Goal: Task Accomplishment & Management: Manage account settings

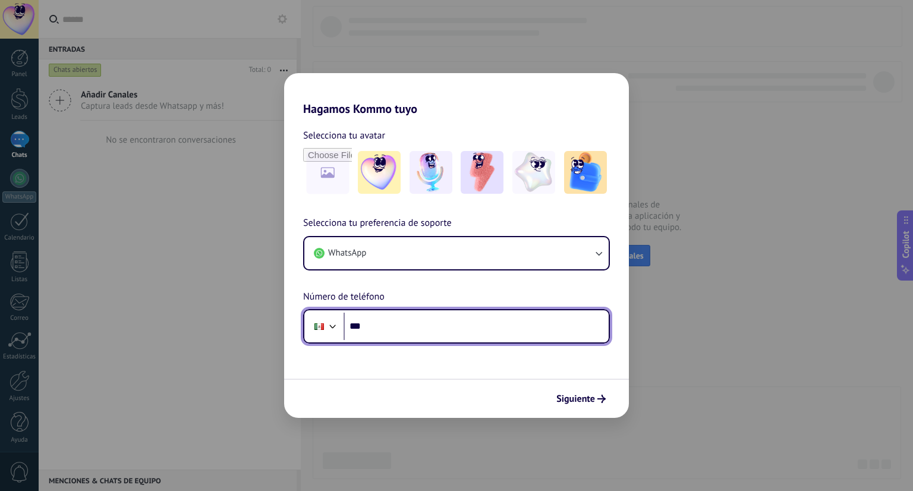
click at [426, 334] on input "***" at bounding box center [475, 326] width 265 height 27
type input "**********"
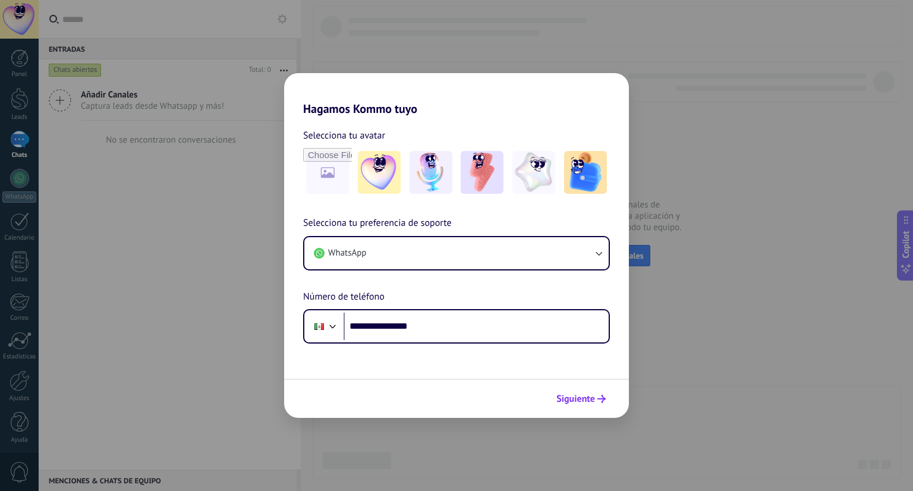
click at [594, 400] on span "Siguiente" at bounding box center [575, 399] width 39 height 8
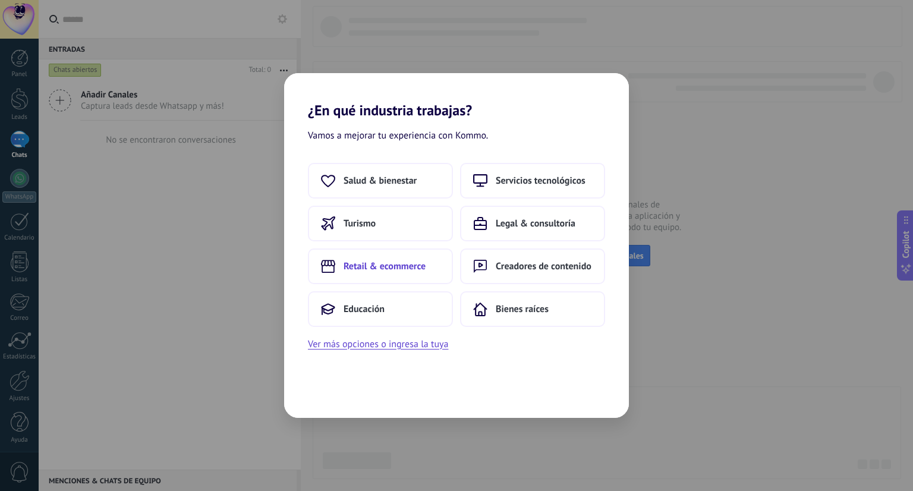
click at [380, 264] on span "Retail & ecommerce" at bounding box center [384, 266] width 82 height 12
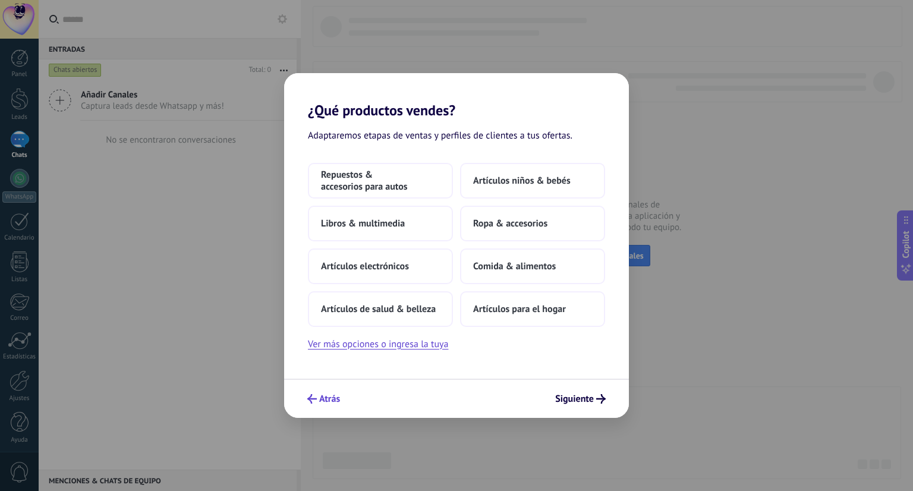
click at [326, 402] on span "Atrás" at bounding box center [329, 399] width 21 height 8
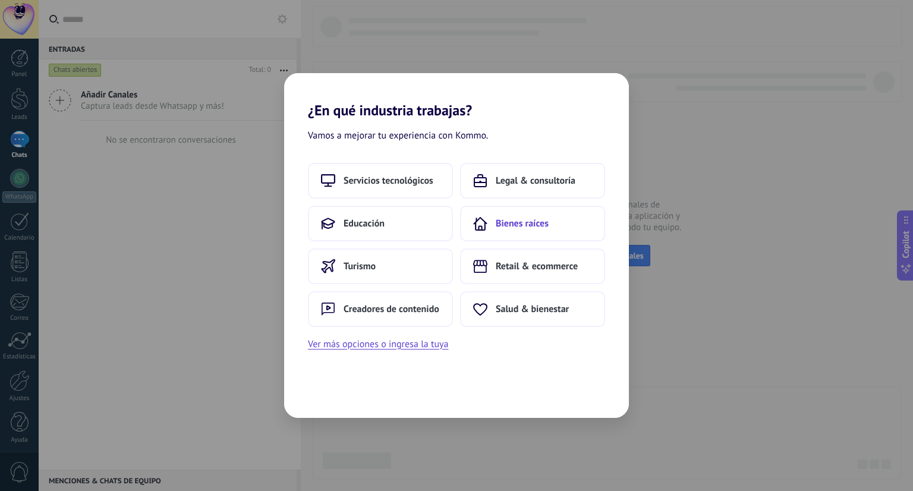
click at [526, 227] on span "Bienes raíces" at bounding box center [522, 224] width 53 height 12
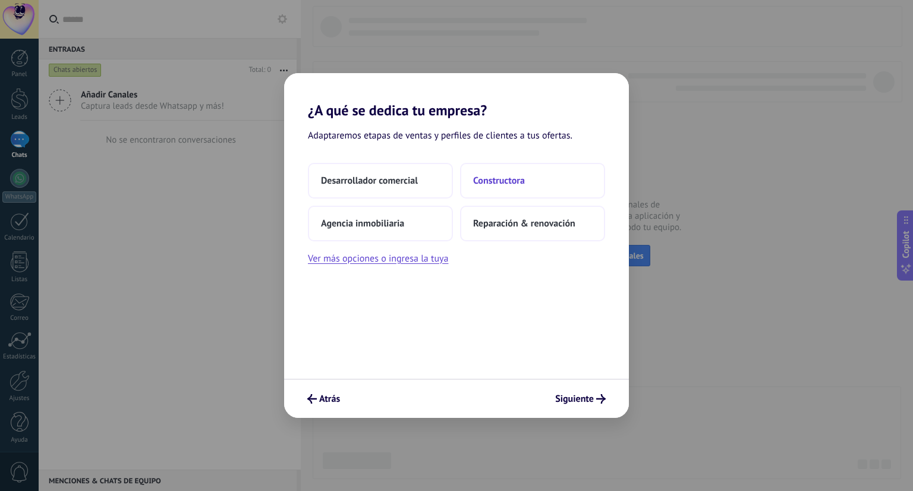
click at [544, 182] on button "Constructora" at bounding box center [532, 181] width 145 height 36
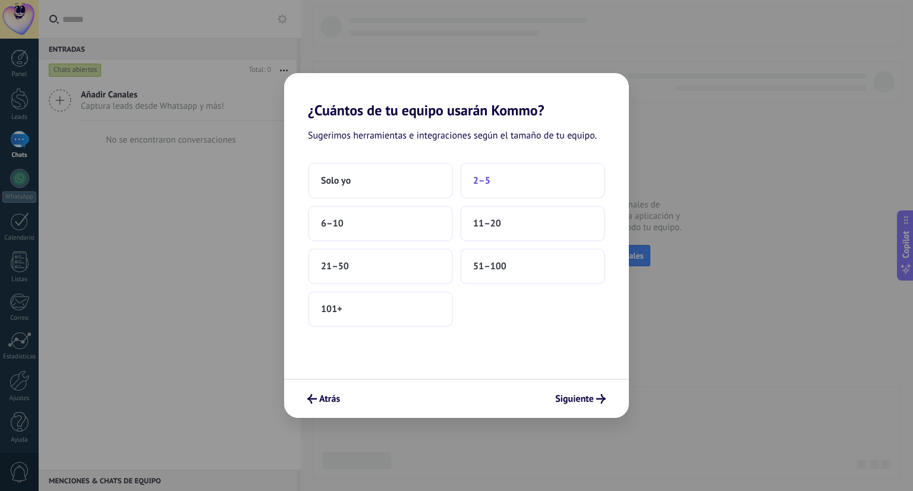
click at [480, 181] on span "2–5" at bounding box center [481, 181] width 17 height 12
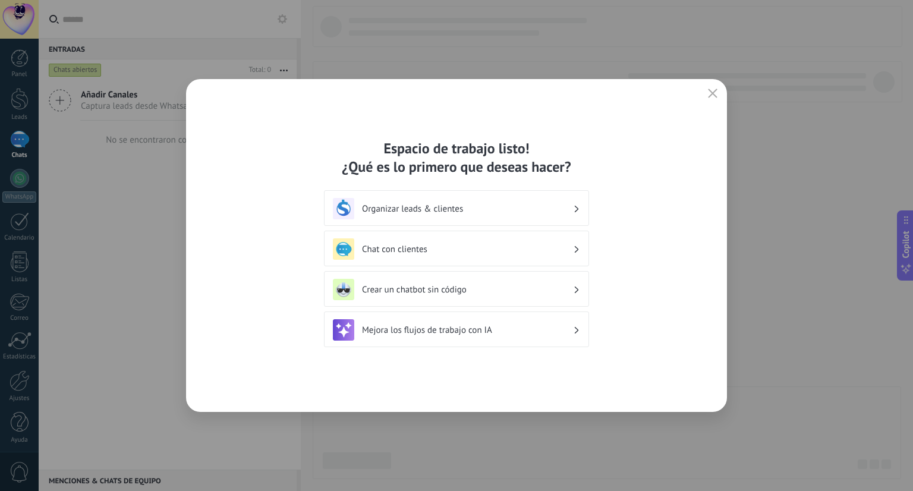
click at [549, 214] on div "Organizar leads & clientes" at bounding box center [456, 208] width 247 height 21
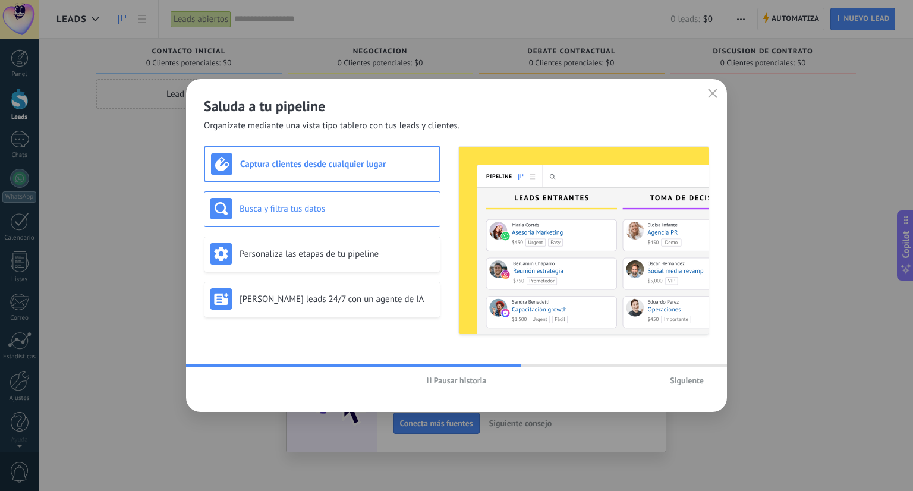
click at [368, 212] on h3 "Busca y filtra tus datos" at bounding box center [336, 208] width 194 height 11
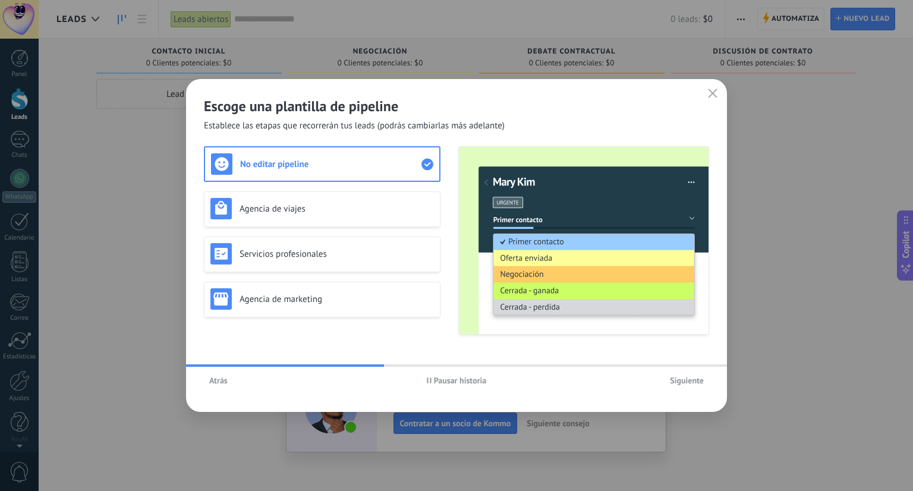
click at [219, 381] on span "Atrás" at bounding box center [218, 380] width 18 height 8
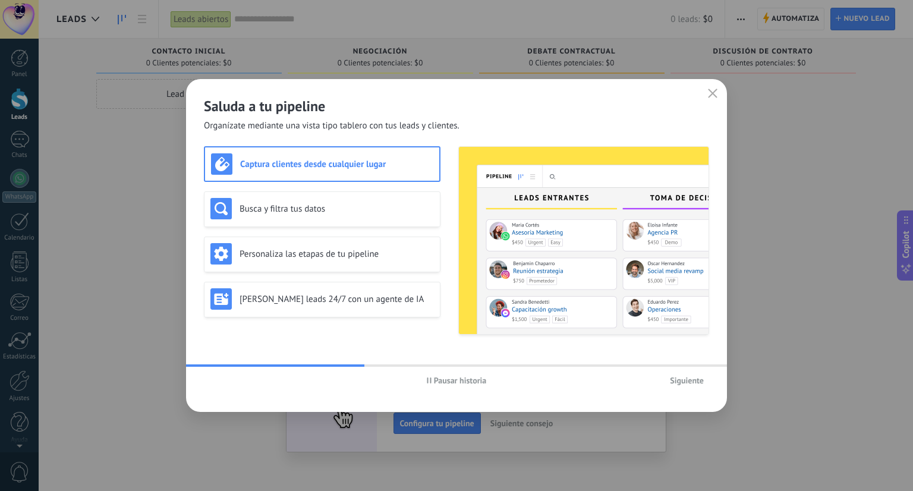
click at [456, 382] on span "Pausar historia" at bounding box center [460, 380] width 53 height 8
click at [322, 211] on h3 "Busca y filtra tus datos" at bounding box center [336, 208] width 194 height 11
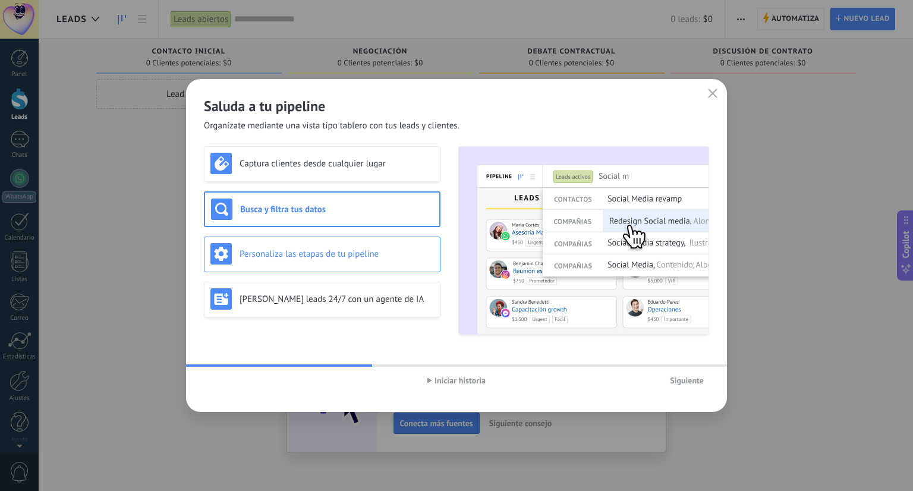
click at [347, 257] on h3 "Personaliza las etapas de tu pipeline" at bounding box center [336, 253] width 194 height 11
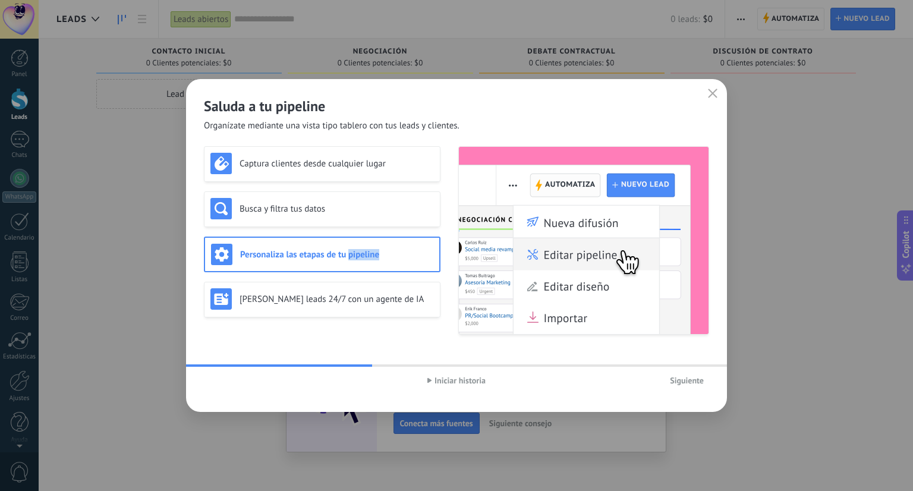
click at [347, 257] on h3 "Personaliza las etapas de tu pipeline" at bounding box center [336, 254] width 193 height 11
click at [346, 301] on h3 "[PERSON_NAME] leads 24/7 con un agente de IA" at bounding box center [336, 299] width 194 height 11
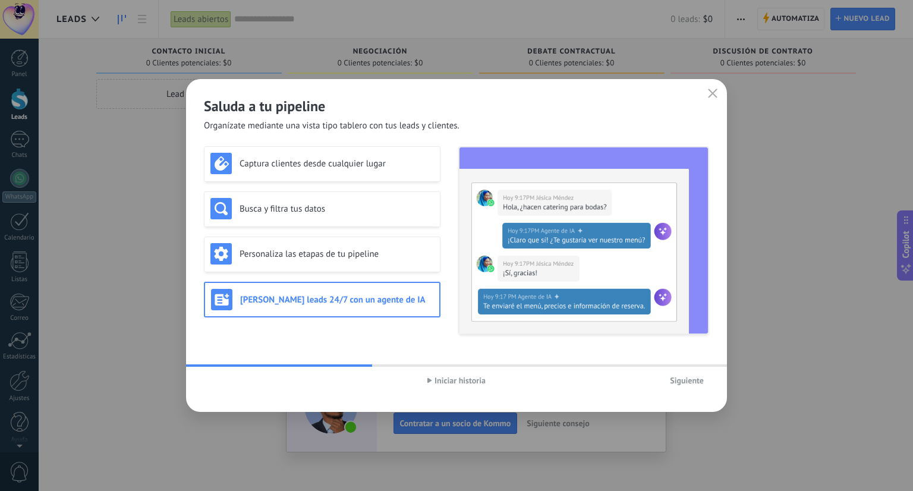
click at [682, 380] on span "Siguiente" at bounding box center [687, 380] width 34 height 8
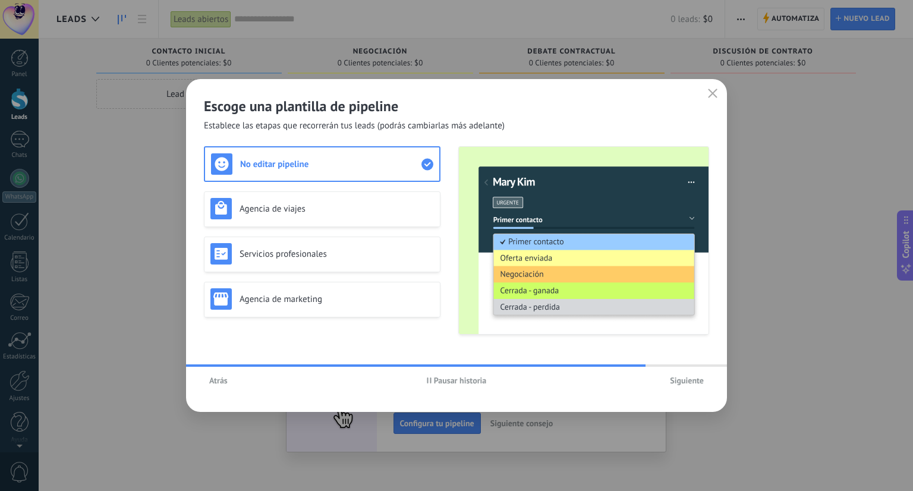
click at [685, 382] on span "Siguiente" at bounding box center [687, 380] width 34 height 8
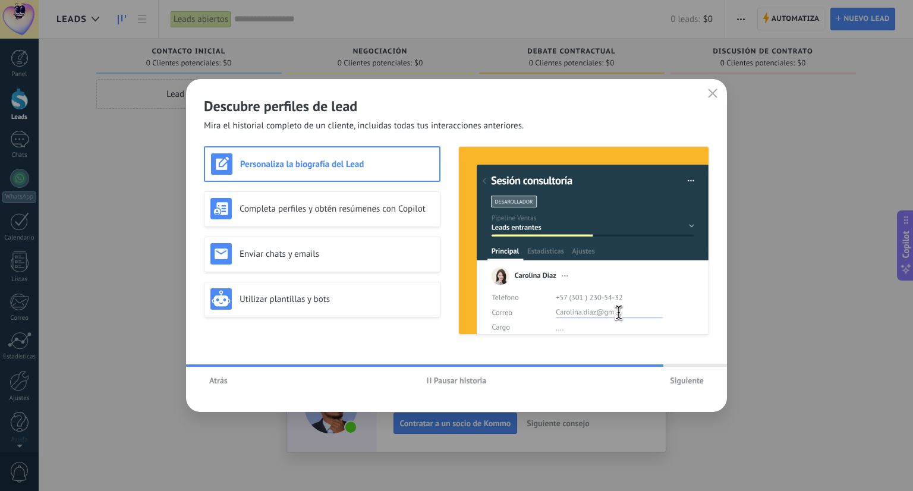
click at [691, 383] on span "Siguiente" at bounding box center [687, 380] width 34 height 8
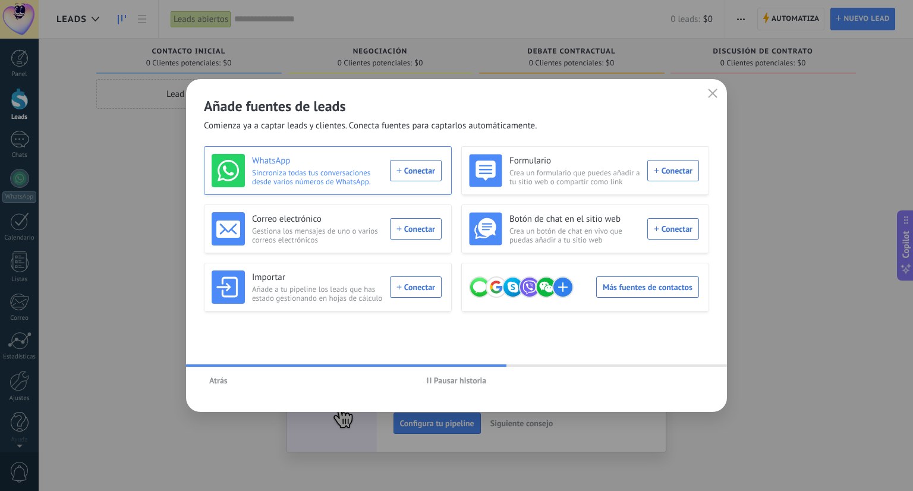
click at [423, 173] on div "WhatsApp Sincroniza todas tus conversaciones desde varios números de WhatsApp. …" at bounding box center [327, 170] width 230 height 33
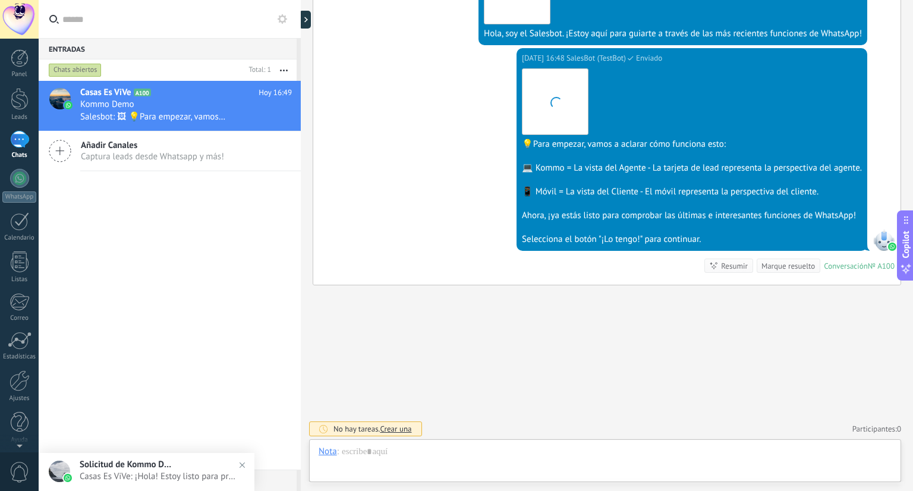
scroll to position [17, 0]
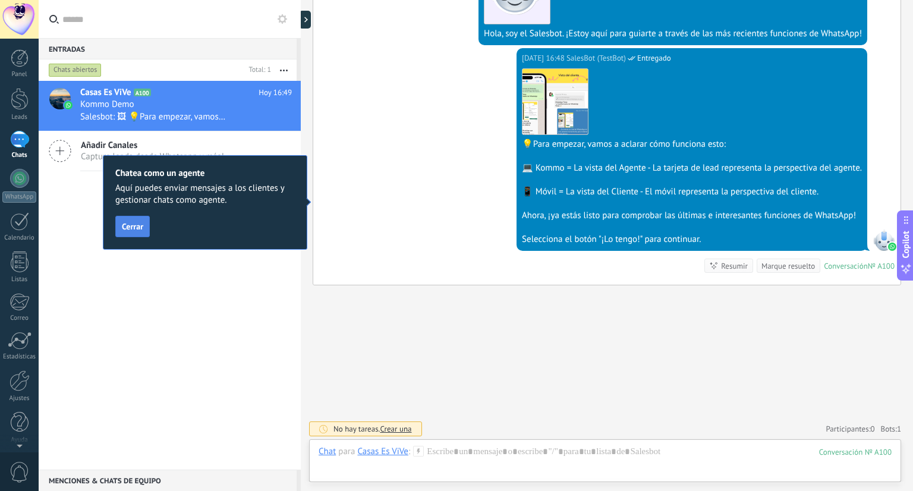
click at [139, 228] on span "Cerrar" at bounding box center [132, 226] width 21 height 8
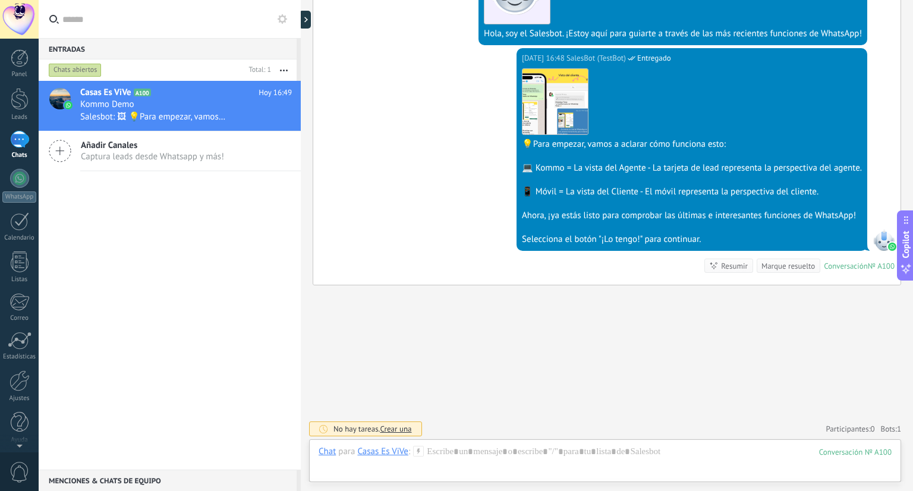
click at [767, 234] on div "Selecciona el botón "¡Lo tengo!" para continuar." at bounding box center [692, 240] width 340 height 12
click at [307, 22] on div at bounding box center [308, 20] width 18 height 18
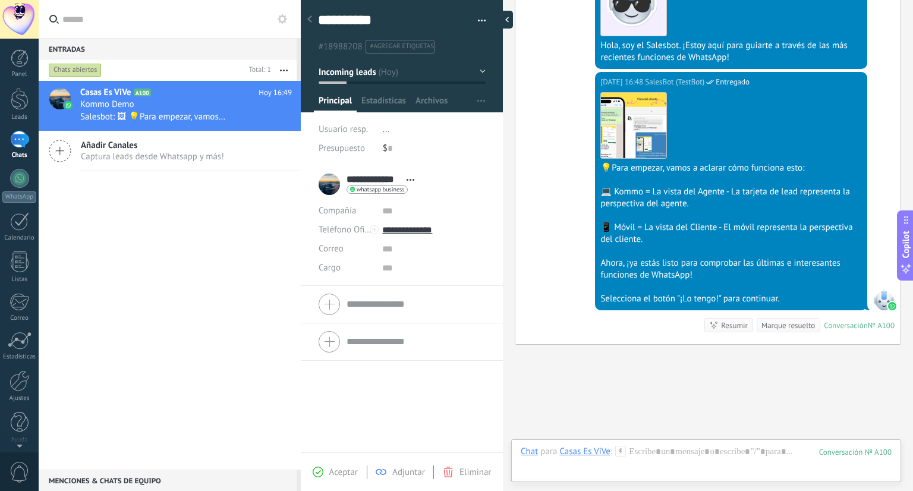
click at [506, 23] on div at bounding box center [504, 20] width 18 height 18
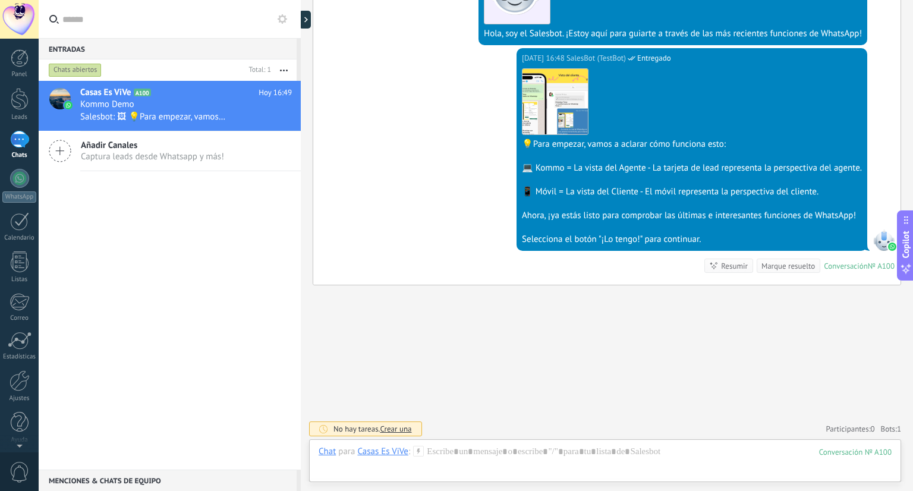
click at [790, 267] on div "Marque resuelto" at bounding box center [787, 265] width 53 height 11
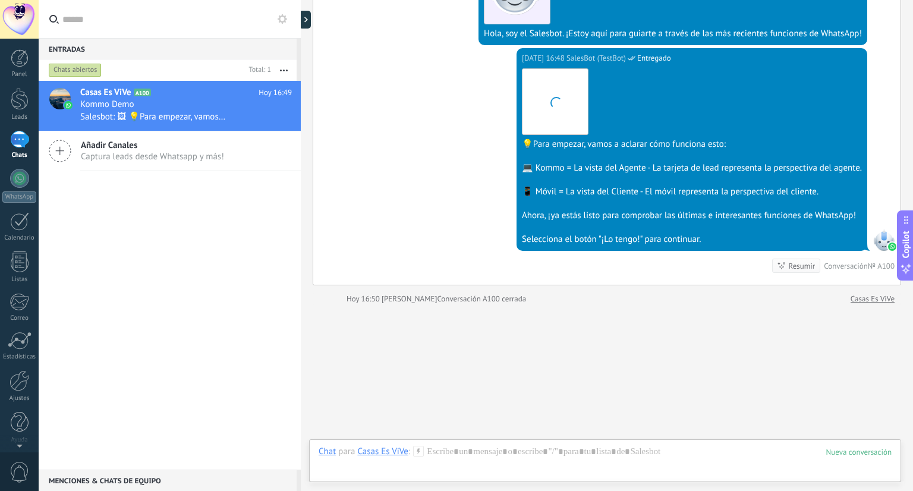
scroll to position [314, 0]
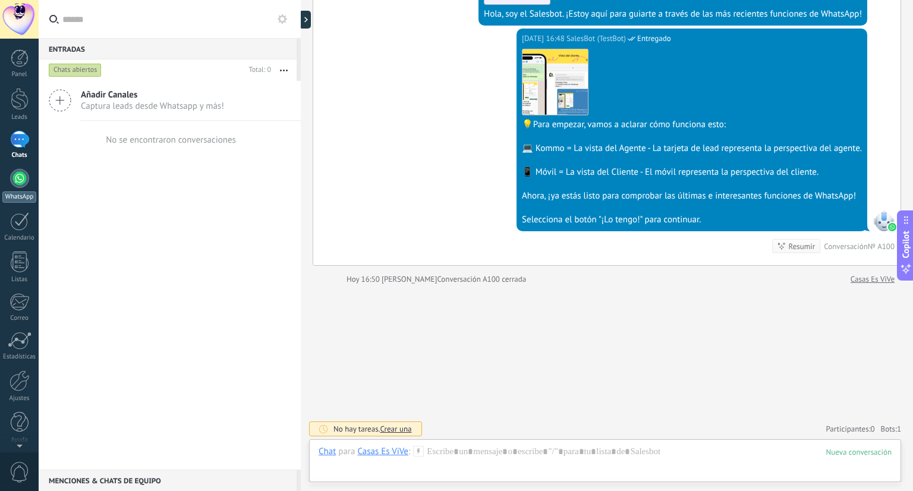
click at [20, 181] on div at bounding box center [19, 178] width 19 height 19
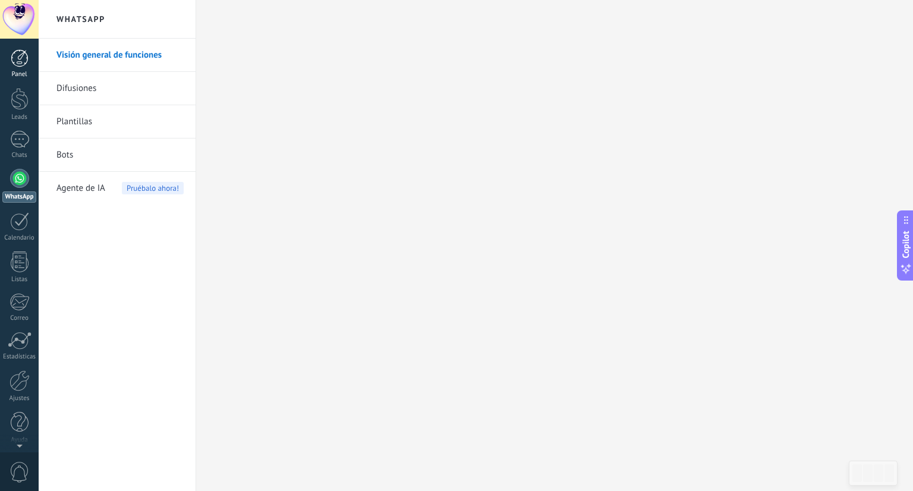
click at [23, 62] on div at bounding box center [20, 58] width 18 height 18
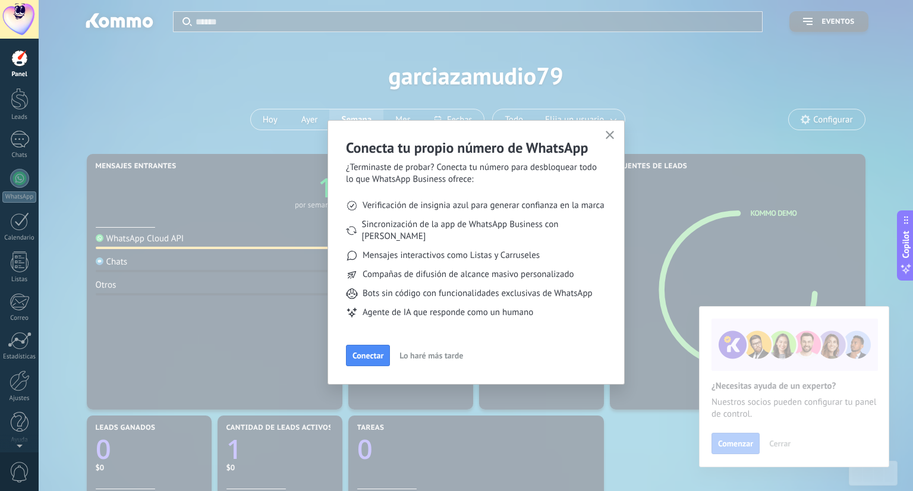
click at [452, 351] on span "Lo haré más tarde" at bounding box center [431, 355] width 64 height 8
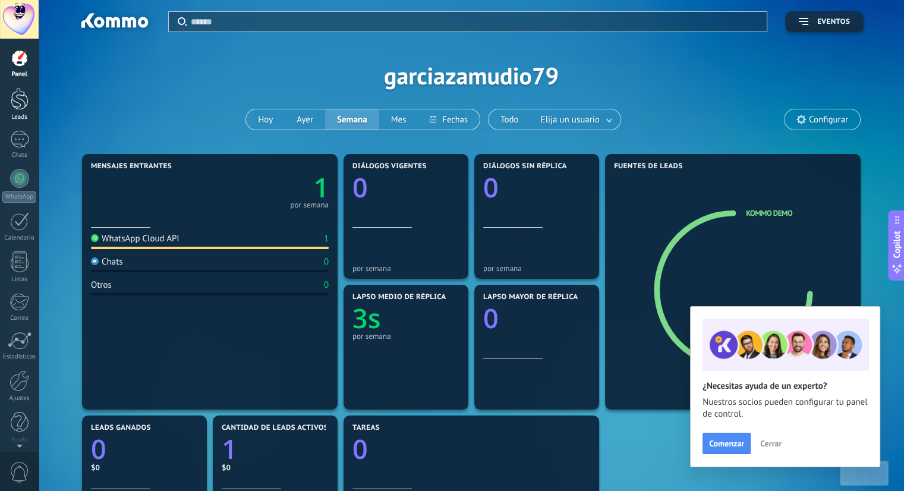
click at [23, 103] on div at bounding box center [20, 99] width 18 height 22
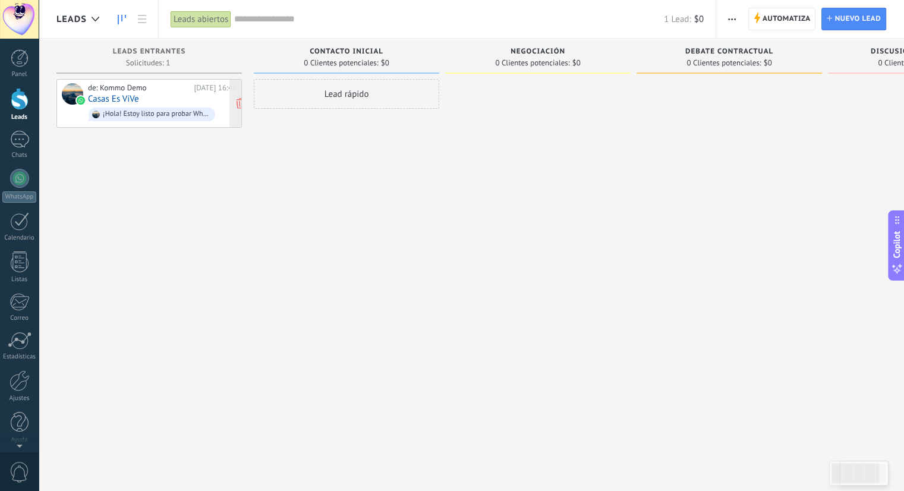
click at [185, 98] on div "de: Kommo Demo [DATE] 16:48 Casas Es ViVe ¡Hola! Estoy listo para probar WhatsA…" at bounding box center [162, 103] width 149 height 40
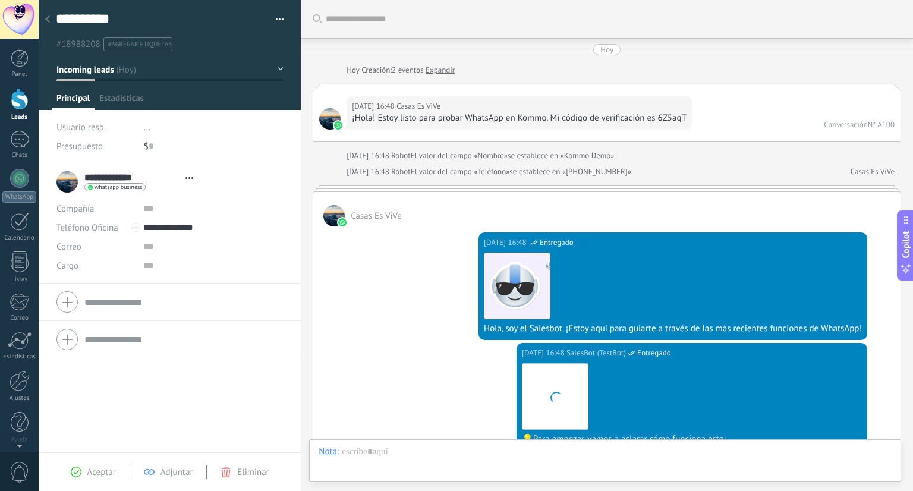
type textarea "**********"
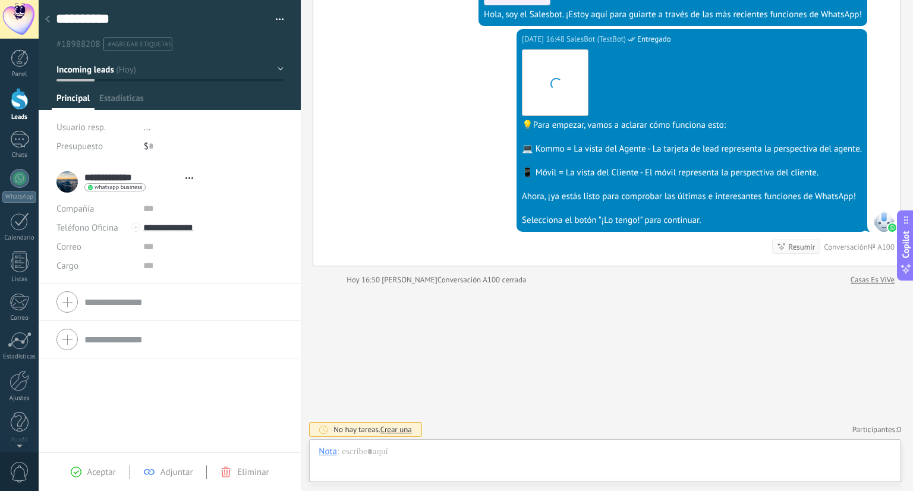
scroll to position [17, 0]
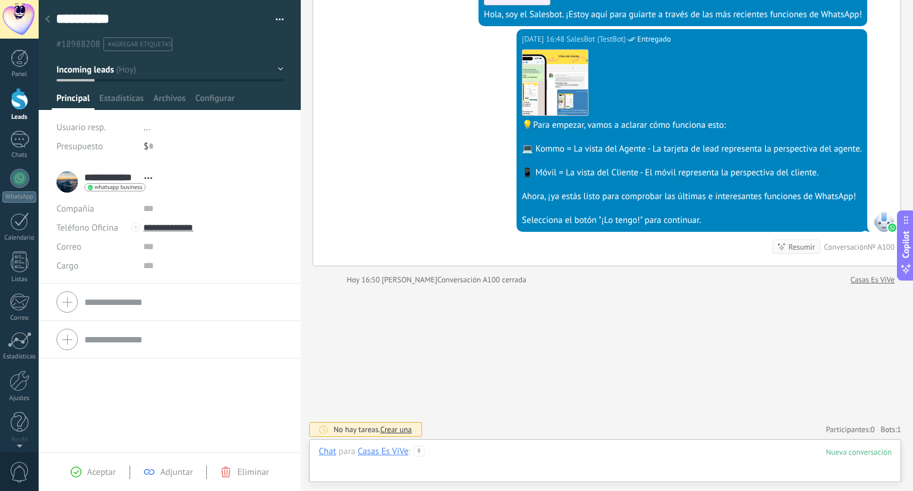
click at [405, 468] on div at bounding box center [605, 464] width 573 height 36
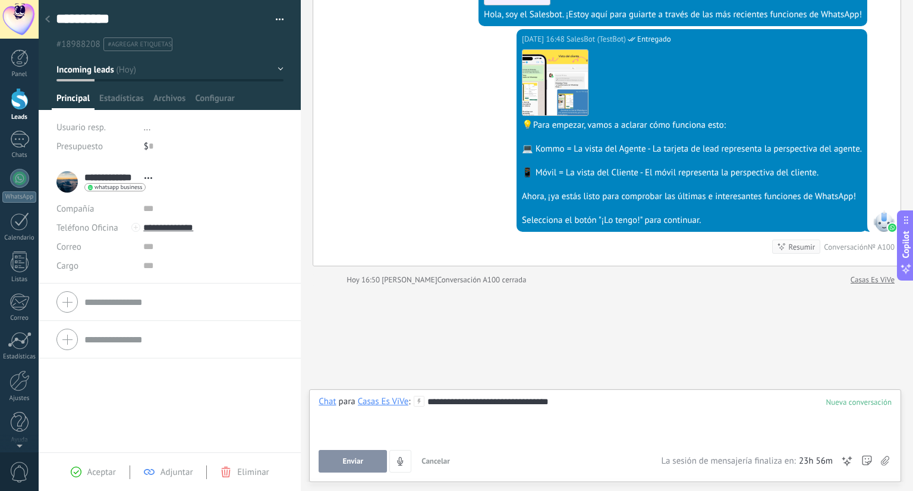
click at [350, 467] on button "Enviar" at bounding box center [353, 461] width 68 height 23
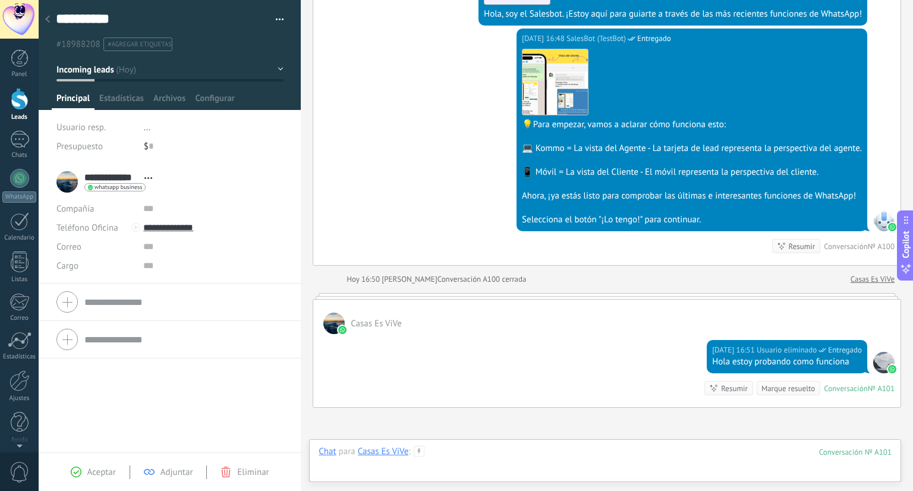
click at [506, 462] on div at bounding box center [605, 464] width 573 height 36
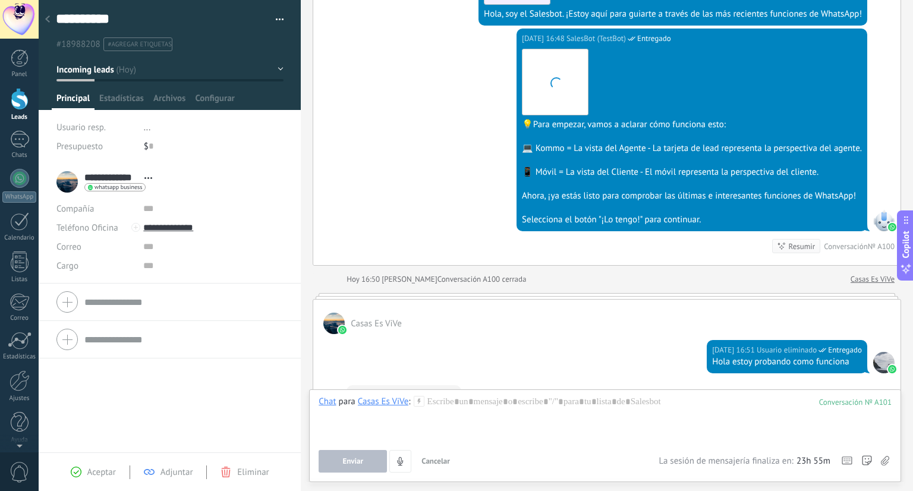
scroll to position [341, 0]
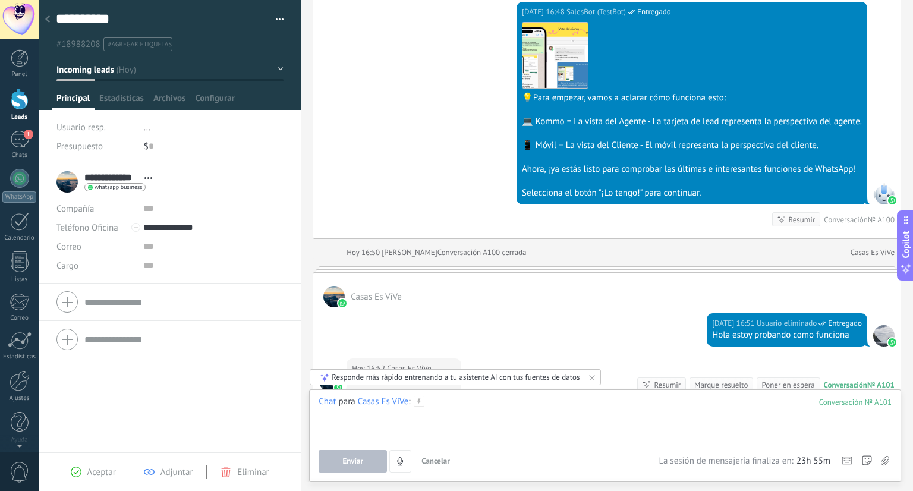
click at [546, 424] on div at bounding box center [605, 418] width 573 height 45
click at [364, 379] on div "Responde más rápido entrenando a tu asistente AI con tus fuentes de datos" at bounding box center [456, 377] width 248 height 10
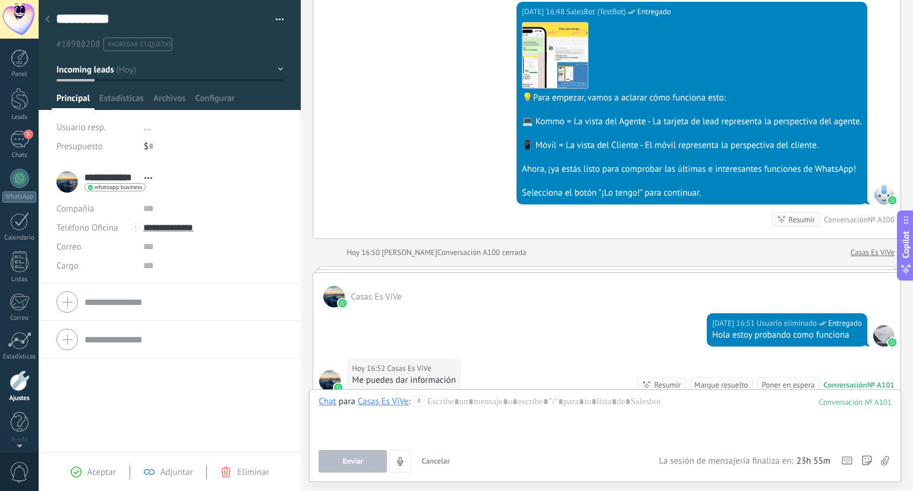
scroll to position [3, 0]
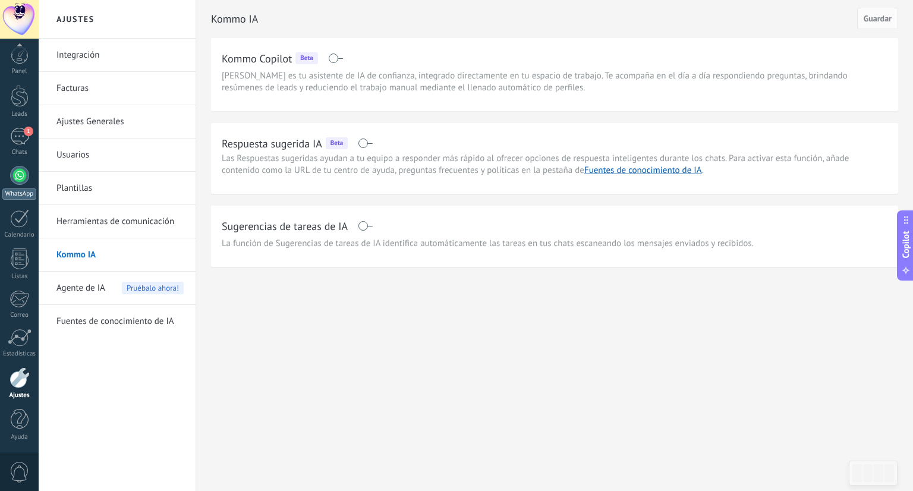
click at [22, 177] on div at bounding box center [19, 175] width 19 height 19
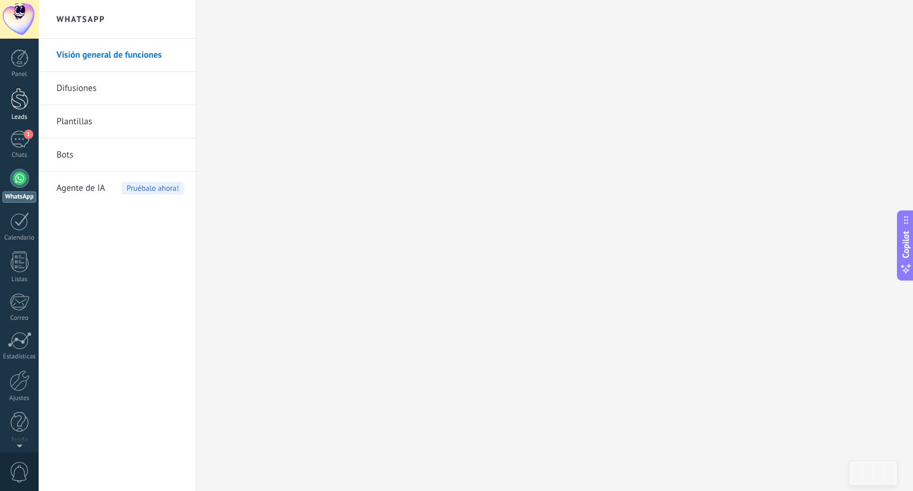
click at [23, 105] on div at bounding box center [20, 99] width 18 height 22
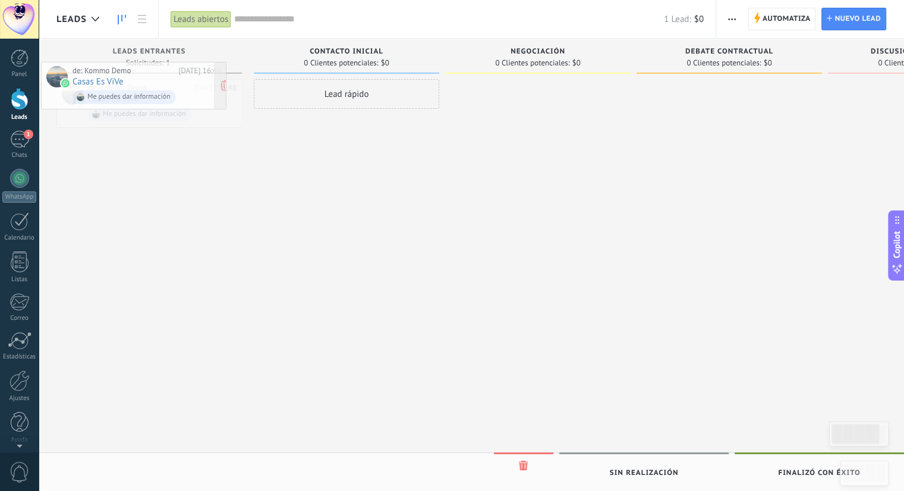
drag, startPoint x: 208, startPoint y: 102, endPoint x: 193, endPoint y: 84, distance: 23.1
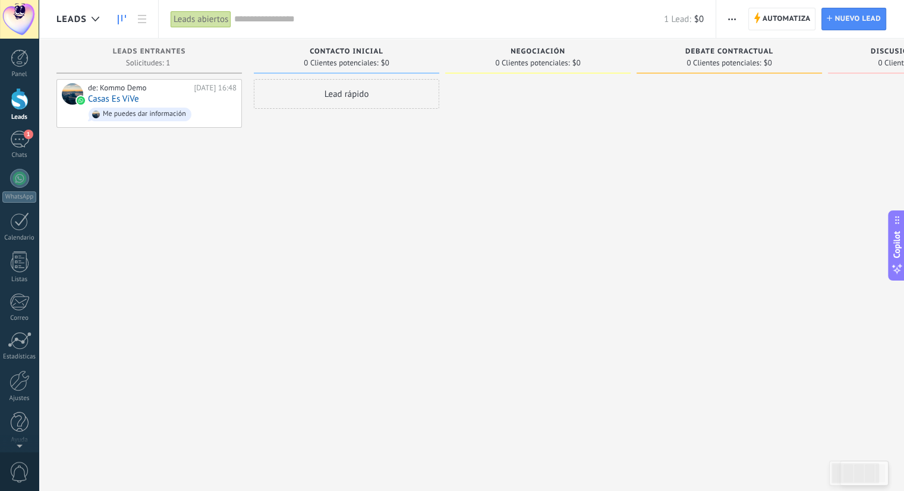
drag, startPoint x: 357, startPoint y: 48, endPoint x: 329, endPoint y: 54, distance: 28.6
click at [329, 54] on span "Contacto inicial" at bounding box center [347, 52] width 74 height 8
click at [124, 20] on icon at bounding box center [122, 20] width 8 height 10
click at [141, 21] on icon at bounding box center [142, 19] width 8 height 8
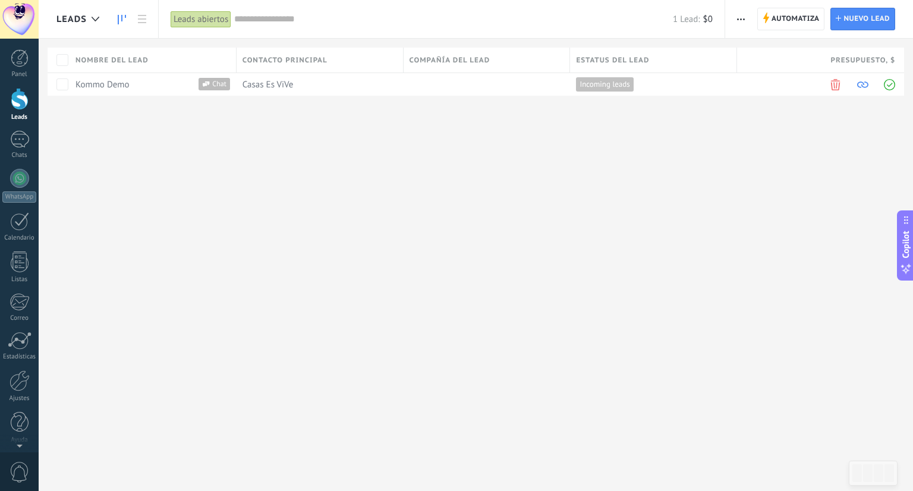
click at [115, 15] on link at bounding box center [122, 19] width 20 height 23
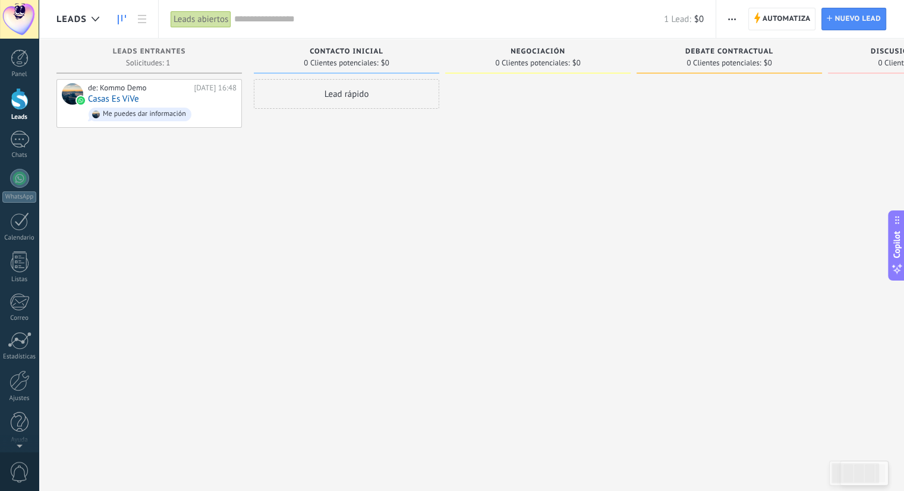
click at [208, 19] on div "Leads abiertos" at bounding box center [201, 19] width 61 height 17
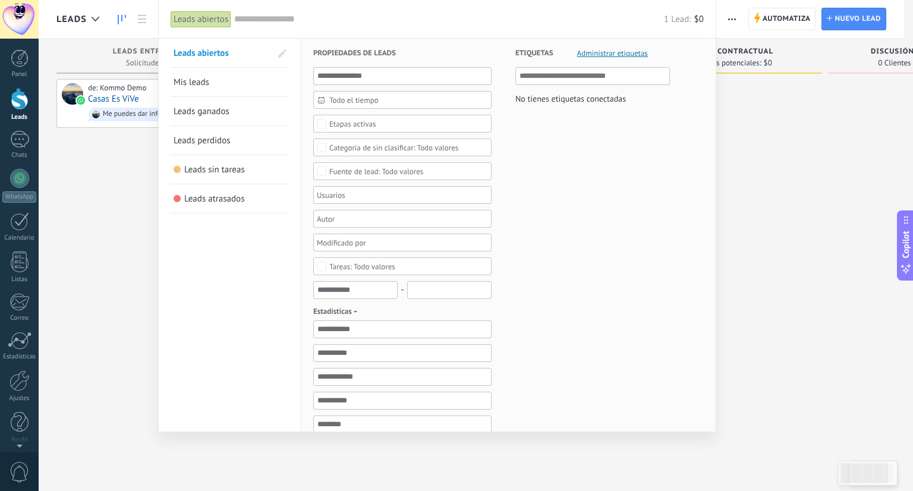
click at [806, 157] on div at bounding box center [456, 245] width 913 height 491
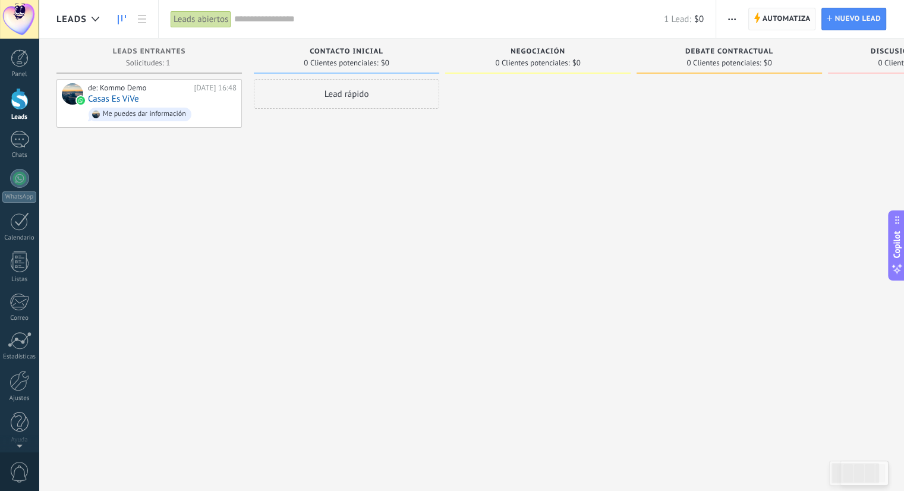
click at [786, 22] on span "Automatiza" at bounding box center [786, 18] width 48 height 21
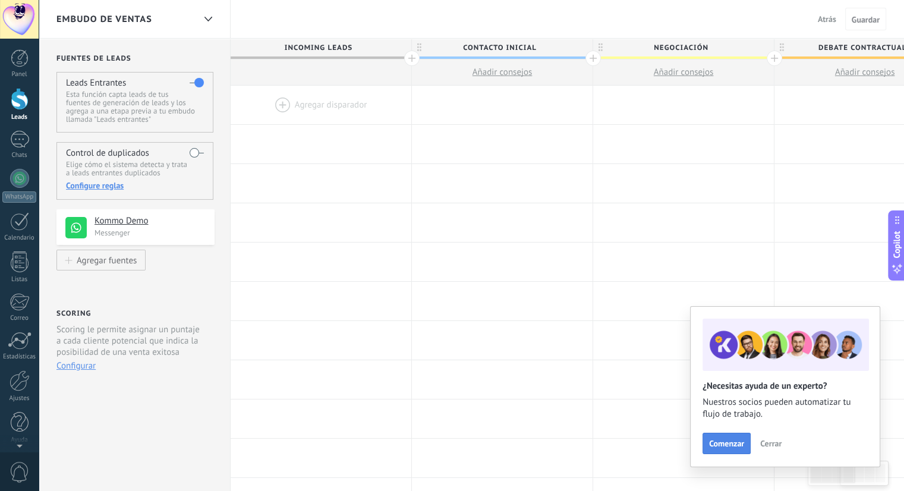
click at [718, 445] on span "Comenzar" at bounding box center [726, 443] width 35 height 8
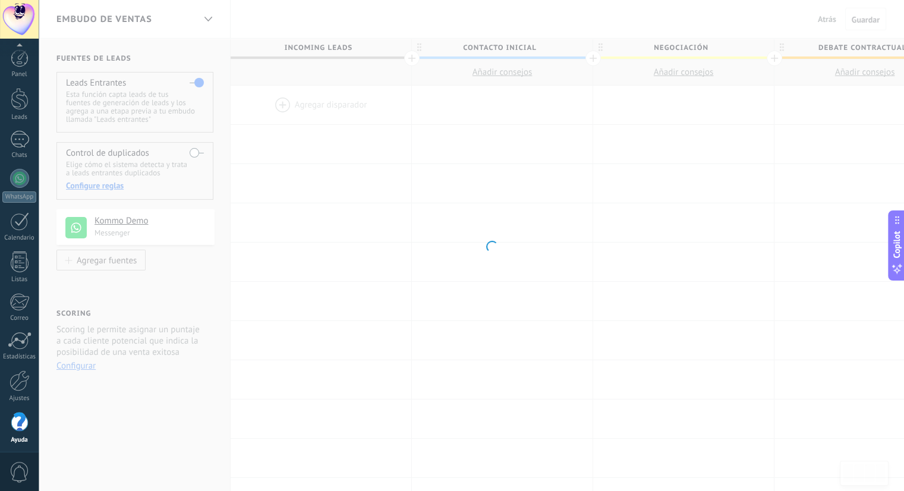
scroll to position [3, 0]
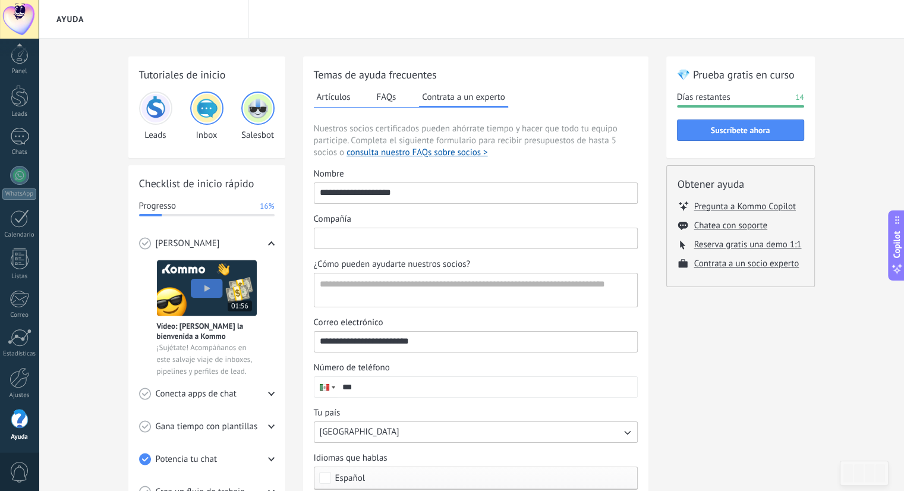
click at [474, 236] on input "Compañía" at bounding box center [475, 237] width 323 height 19
type input "**********"
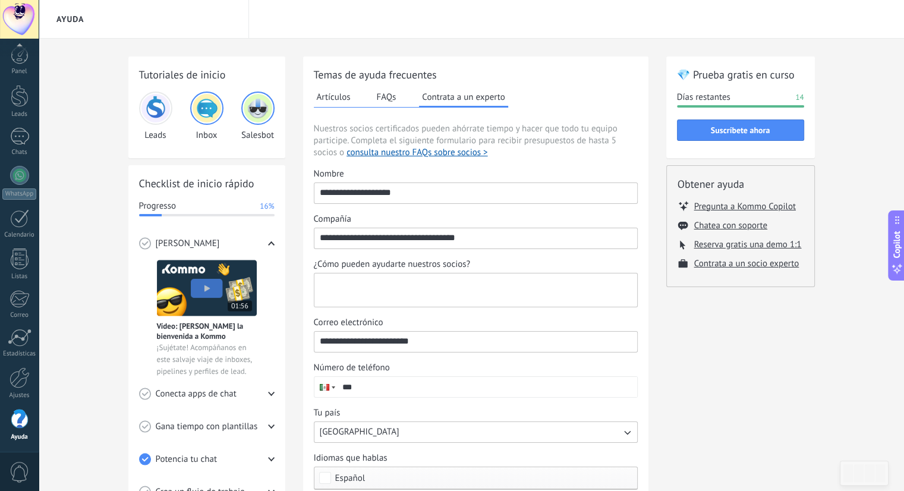
click at [496, 290] on textarea "¿Cómo pueden ayudarte nuestros socios?" at bounding box center [474, 289] width 320 height 33
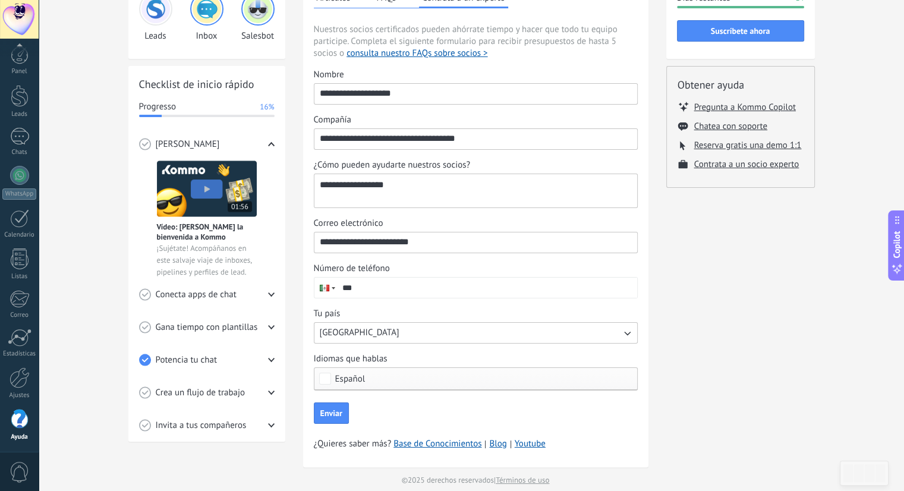
scroll to position [111, 0]
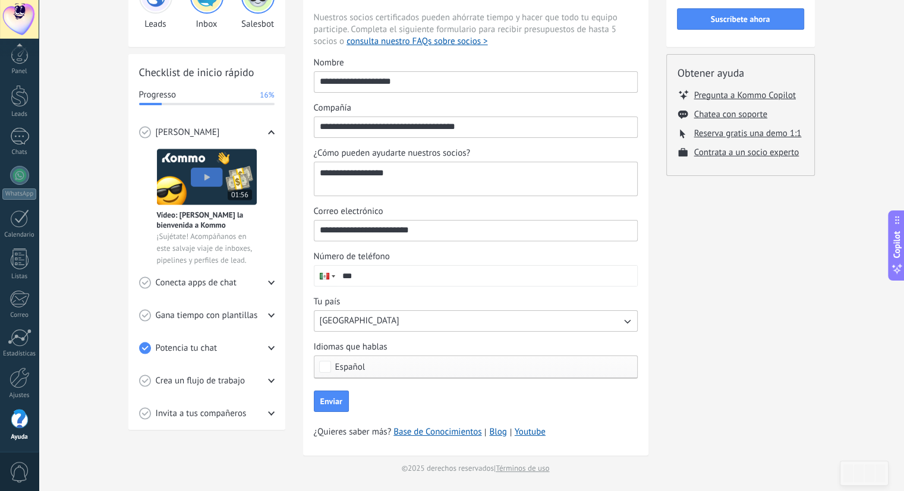
type textarea "**********"
click at [404, 269] on input "***" at bounding box center [487, 276] width 300 height 20
type input "**********"
drag, startPoint x: 478, startPoint y: 152, endPoint x: 310, endPoint y: 150, distance: 168.2
click at [310, 150] on div "**********" at bounding box center [475, 200] width 345 height 510
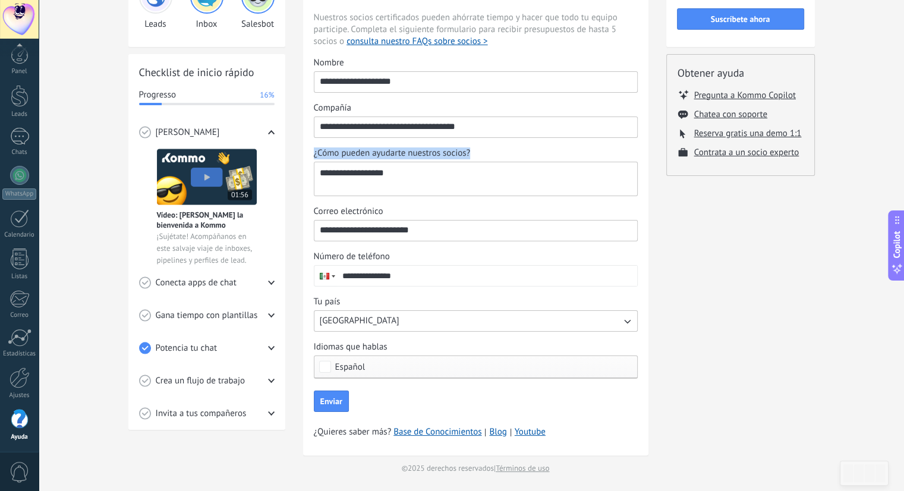
copy span "¿Cómo pueden ayudarte nuestros socios?"
drag, startPoint x: 433, startPoint y: 168, endPoint x: 281, endPoint y: 184, distance: 153.0
click at [281, 184] on div "Tutoriales de inicio Leads Inbox Salesbot Checklist de inicio rápido Progresso …" at bounding box center [471, 209] width 686 height 529
paste textarea "**********"
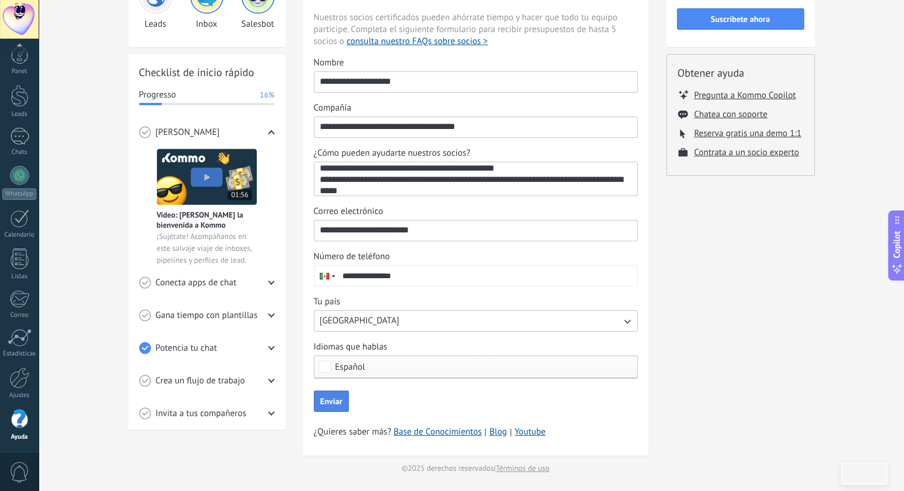
type textarea "**********"
click at [330, 402] on span "Enviar" at bounding box center [331, 401] width 22 height 8
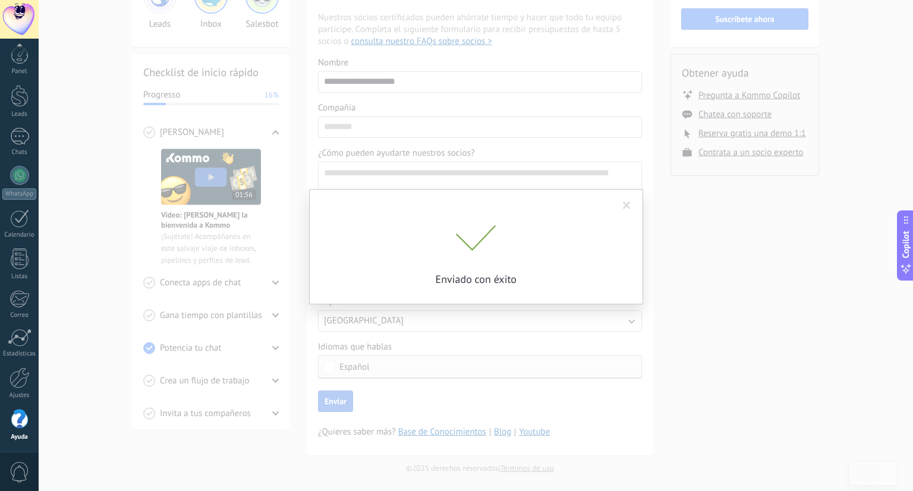
scroll to position [0, 0]
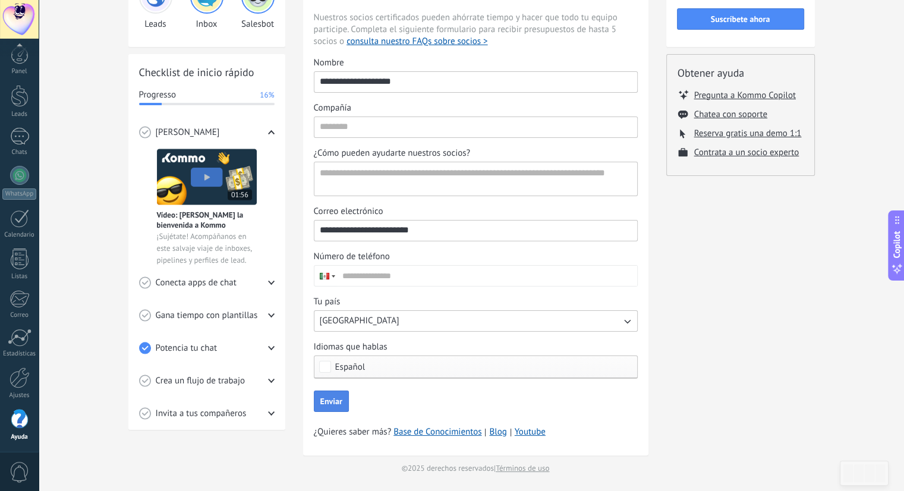
click at [217, 314] on span "Gana tiempo con plantillas" at bounding box center [207, 316] width 102 height 12
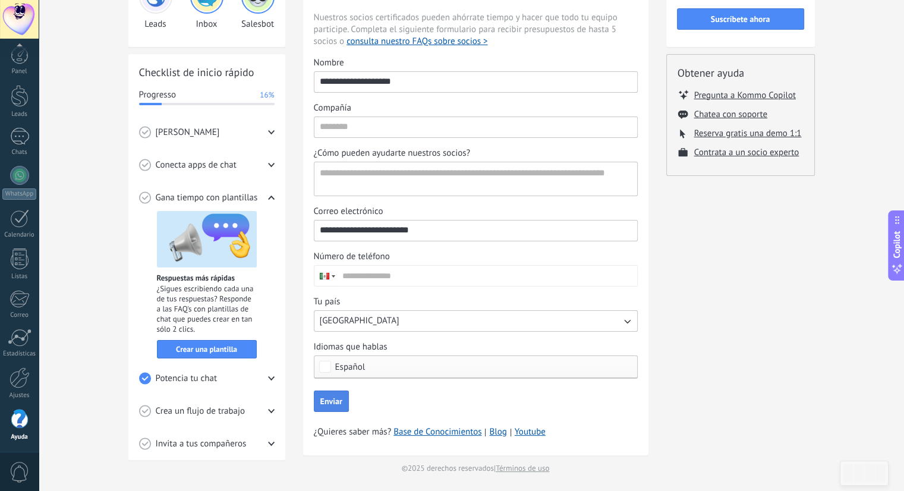
click at [264, 137] on div "[PERSON_NAME]" at bounding box center [206, 132] width 135 height 33
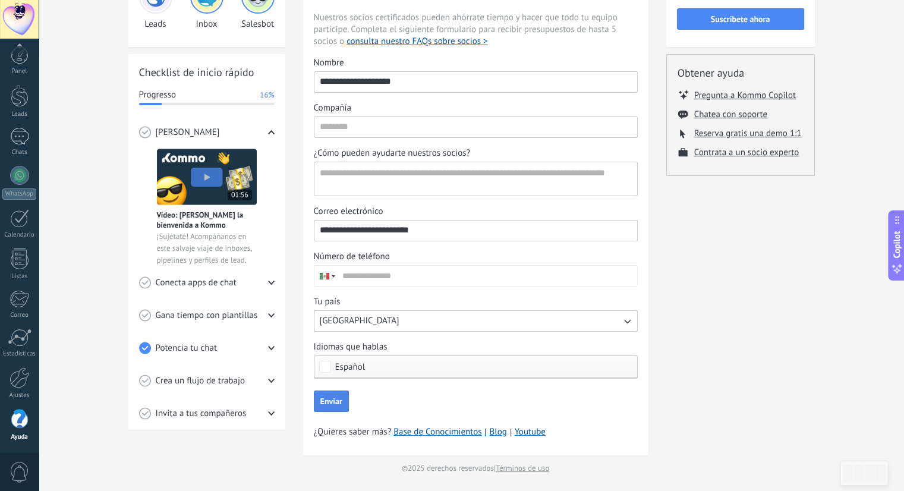
click at [207, 180] on img at bounding box center [207, 177] width 100 height 56
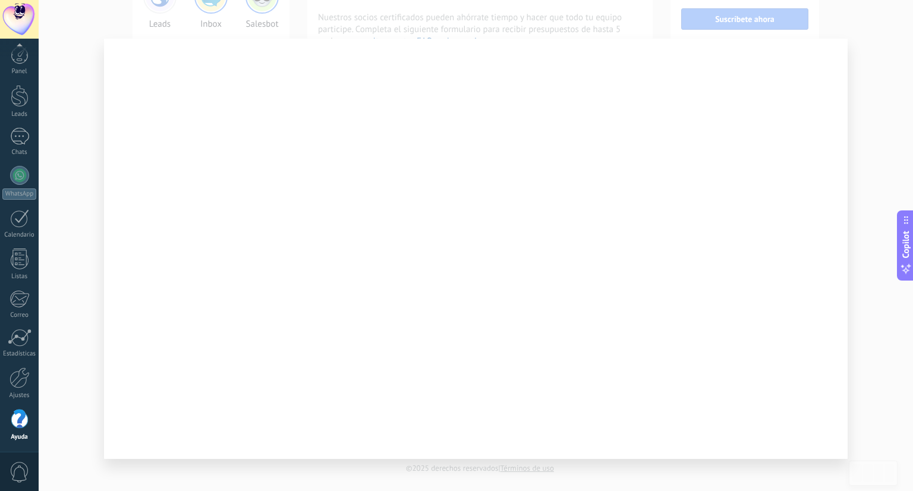
click at [877, 169] on div at bounding box center [476, 245] width 874 height 491
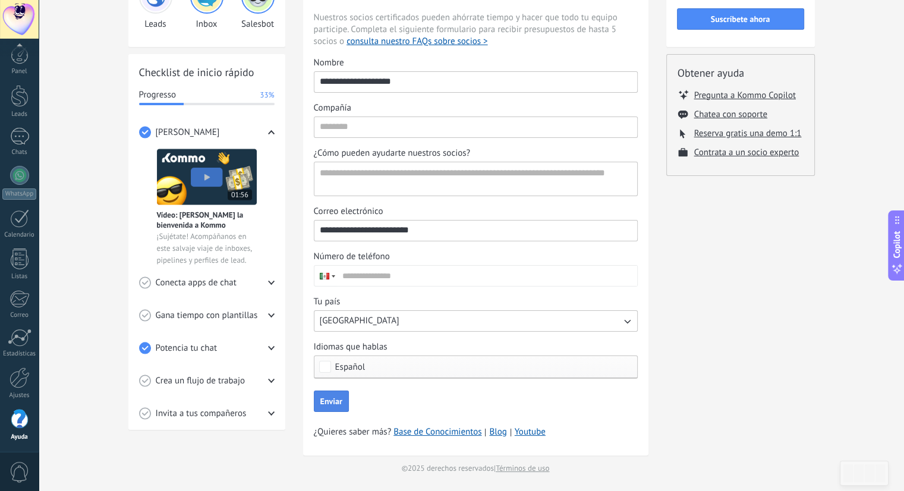
click at [259, 283] on div "Conecta apps de chat" at bounding box center [206, 282] width 135 height 33
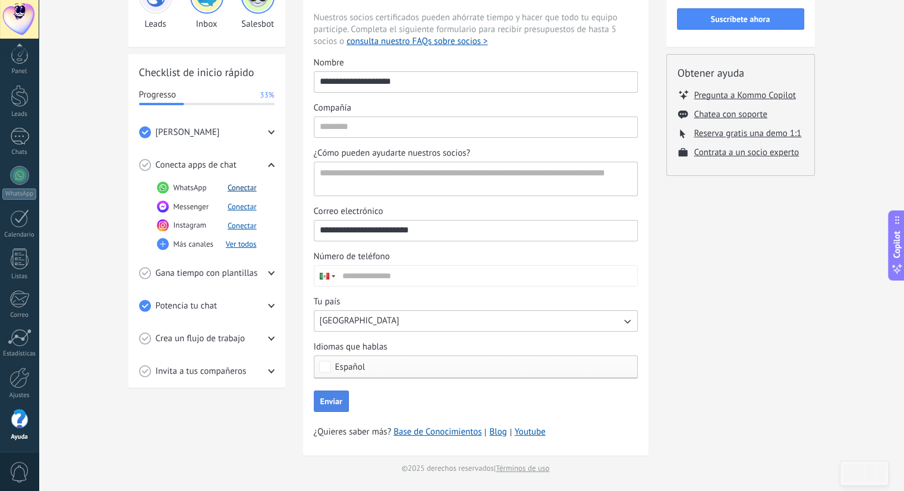
click at [247, 188] on button "Conectar" at bounding box center [242, 187] width 29 height 10
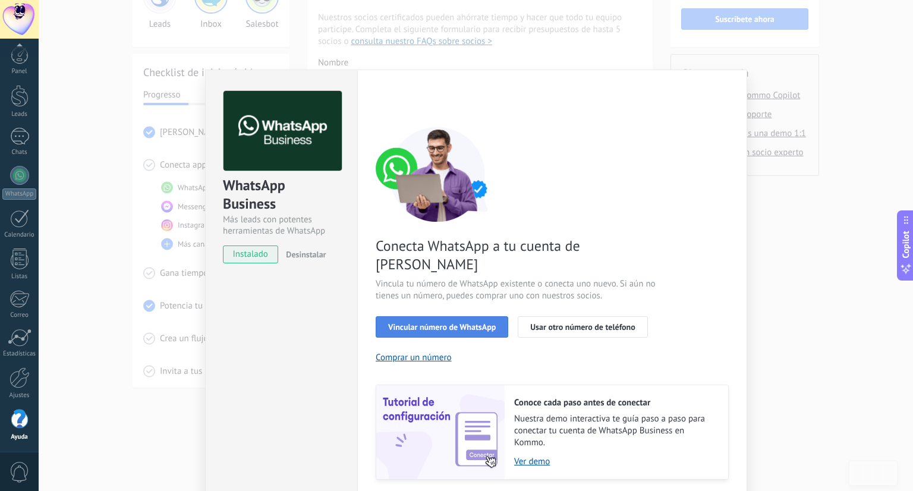
click at [448, 323] on span "Vincular número de WhatsApp" at bounding box center [442, 327] width 108 height 8
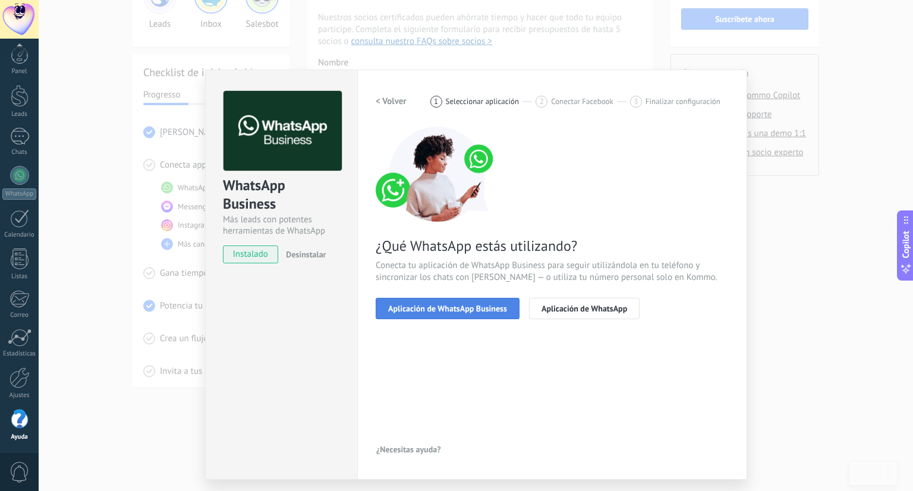
click at [464, 313] on button "Aplicación de WhatsApp Business" at bounding box center [448, 308] width 144 height 21
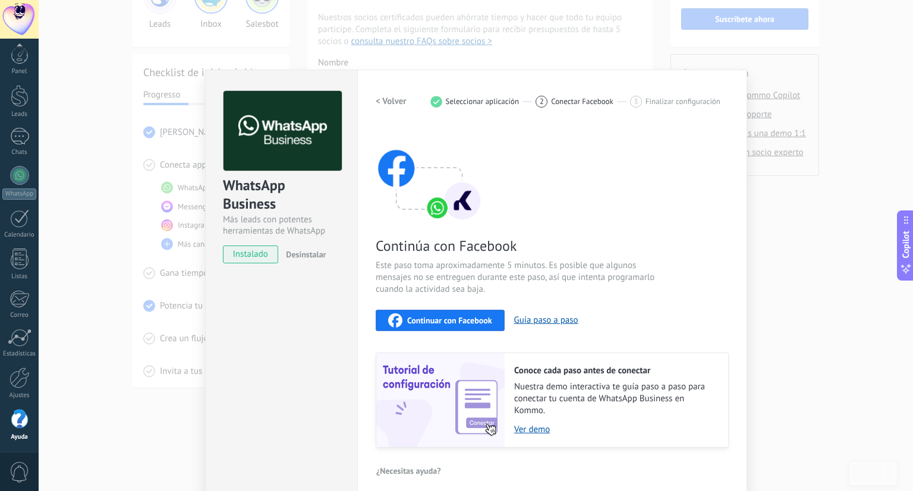
click at [459, 318] on span "Continuar con Facebook" at bounding box center [449, 320] width 85 height 8
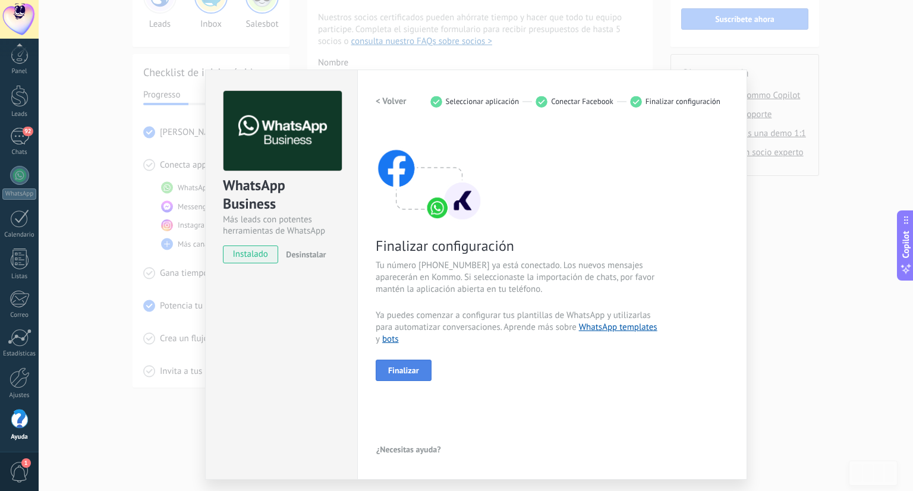
click at [406, 366] on span "Finalizar" at bounding box center [403, 370] width 31 height 8
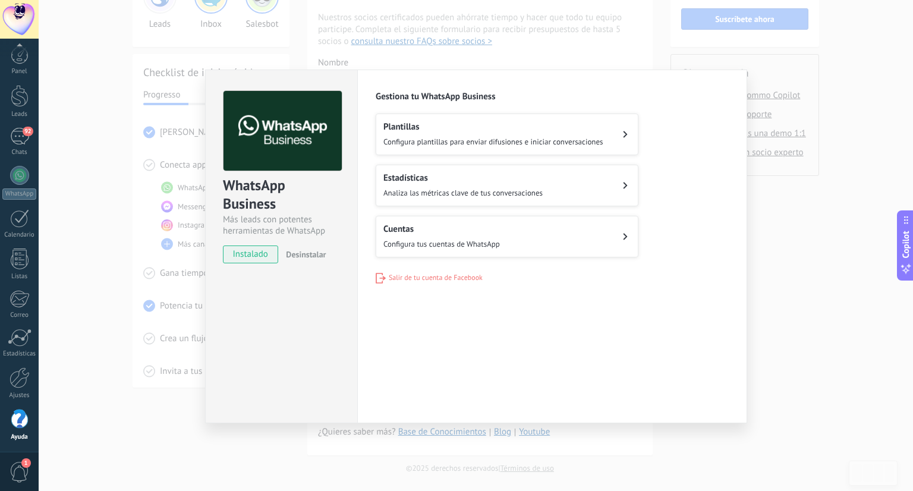
click at [618, 141] on button "Plantillas Configura plantillas para enviar difusiones e iniciar conversaciones" at bounding box center [507, 135] width 263 height 42
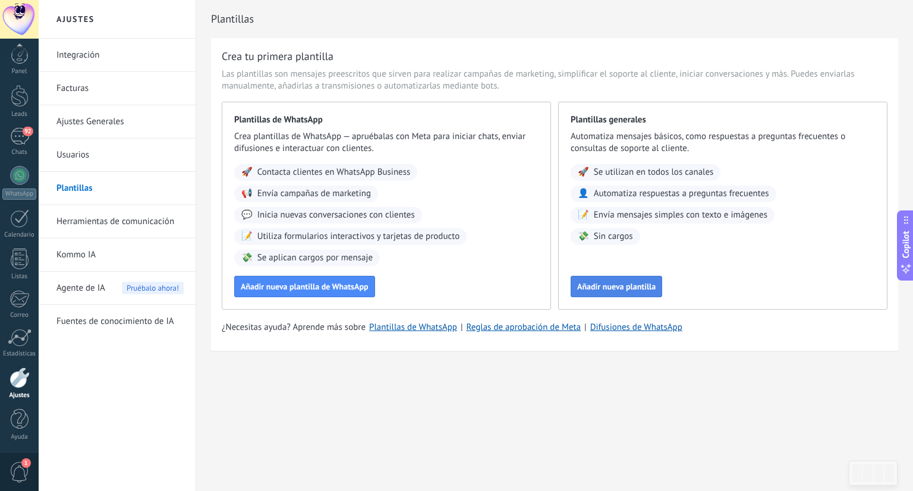
click at [619, 291] on span "Añadir nueva plantilla" at bounding box center [616, 286] width 78 height 8
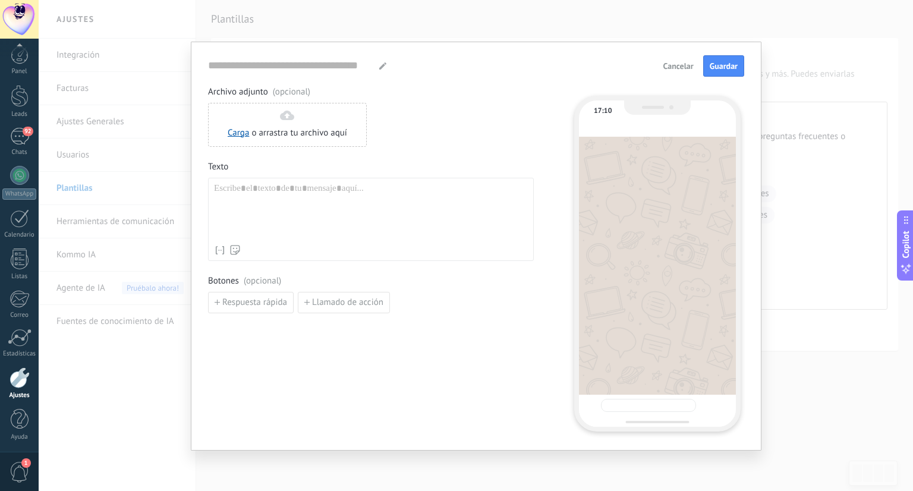
type input "**********"
click at [357, 193] on div at bounding box center [371, 211] width 314 height 56
click at [372, 198] on div at bounding box center [371, 211] width 314 height 56
click at [409, 191] on div at bounding box center [371, 211] width 314 height 56
paste div
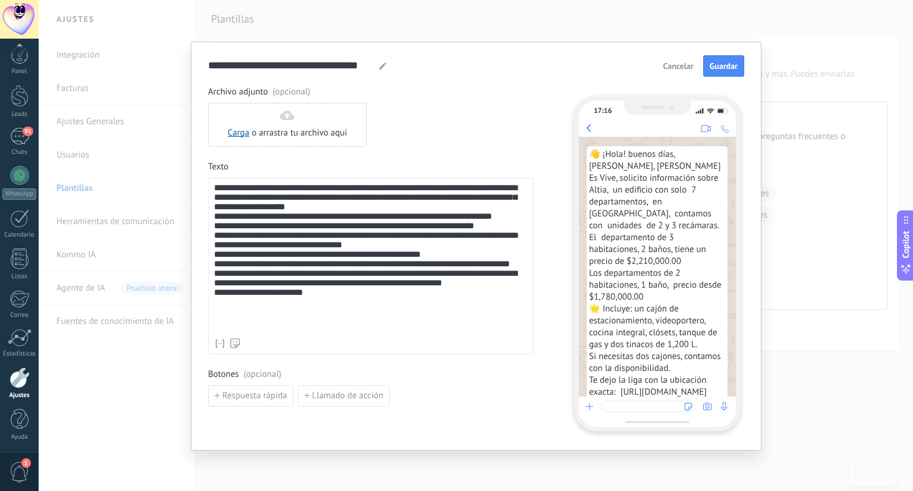
click at [407, 278] on div "**********" at bounding box center [371, 258] width 314 height 150
click at [399, 291] on div "**********" at bounding box center [371, 258] width 314 height 150
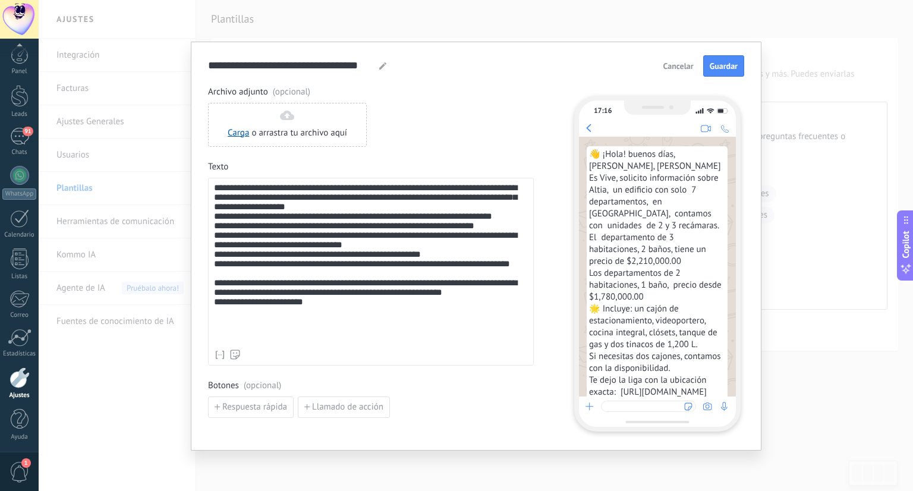
click at [214, 314] on div "**********" at bounding box center [371, 292] width 314 height 46
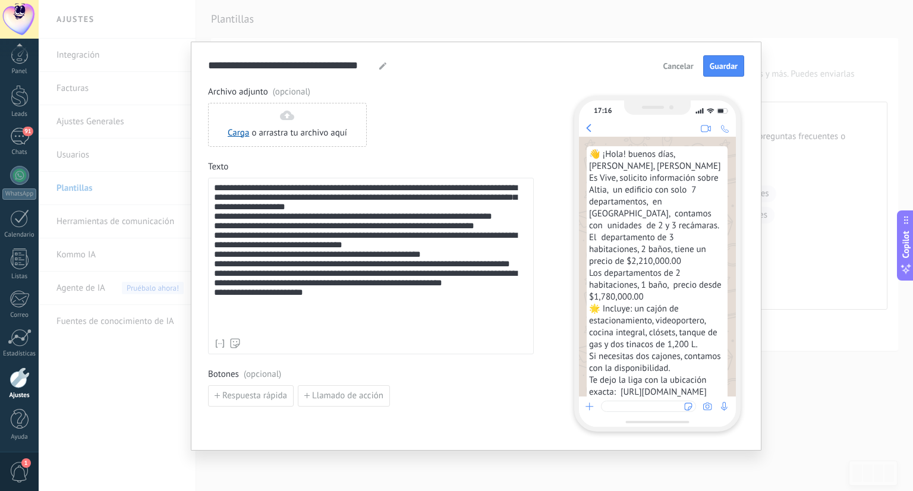
click at [363, 188] on div "**********" at bounding box center [371, 258] width 314 height 150
click at [429, 188] on div "**********" at bounding box center [371, 258] width 314 height 150
click at [427, 188] on div "**********" at bounding box center [371, 258] width 314 height 150
click at [426, 187] on div "**********" at bounding box center [371, 258] width 314 height 150
click at [452, 191] on div "**********" at bounding box center [371, 258] width 314 height 150
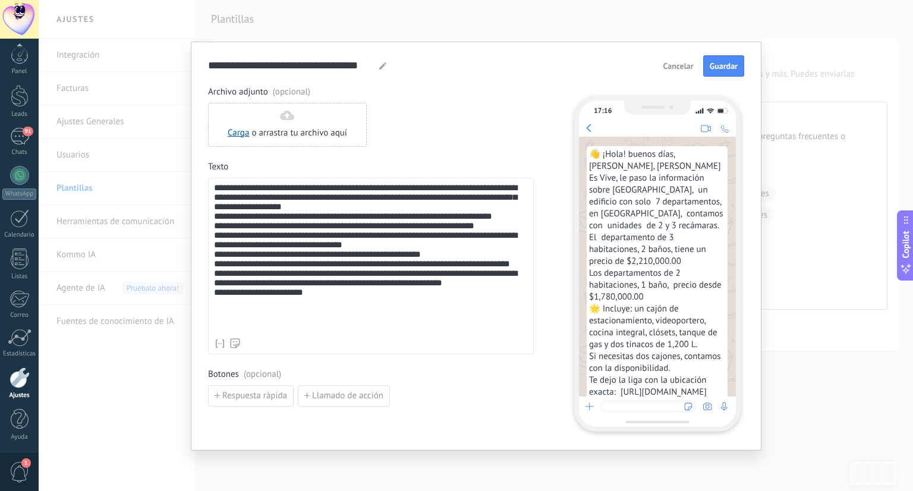
click at [235, 198] on div "**********" at bounding box center [371, 258] width 314 height 150
click at [339, 210] on div "**********" at bounding box center [371, 258] width 314 height 150
click at [425, 201] on div "**********" at bounding box center [371, 258] width 314 height 150
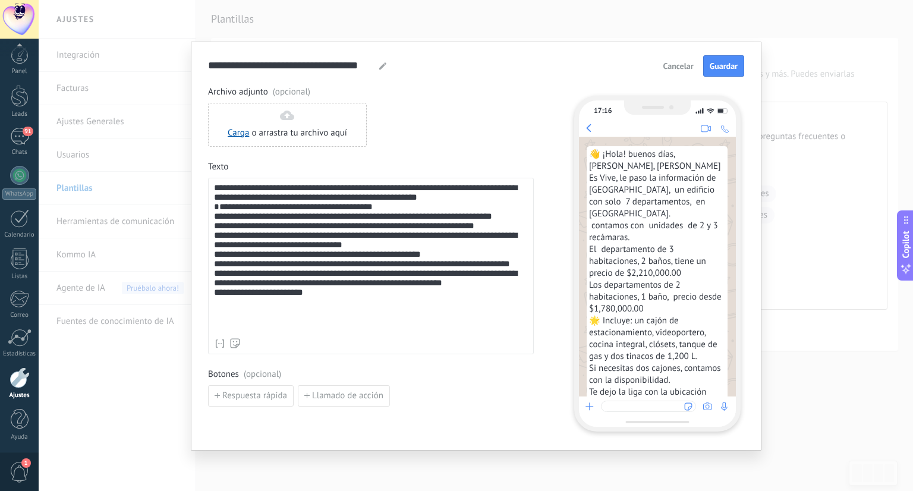
click at [219, 213] on div "**********" at bounding box center [371, 265] width 314 height 127
click at [304, 213] on div "**********" at bounding box center [371, 265] width 314 height 127
click at [389, 216] on div "**********" at bounding box center [371, 265] width 314 height 127
click at [718, 65] on span "Guardar" at bounding box center [724, 66] width 28 height 8
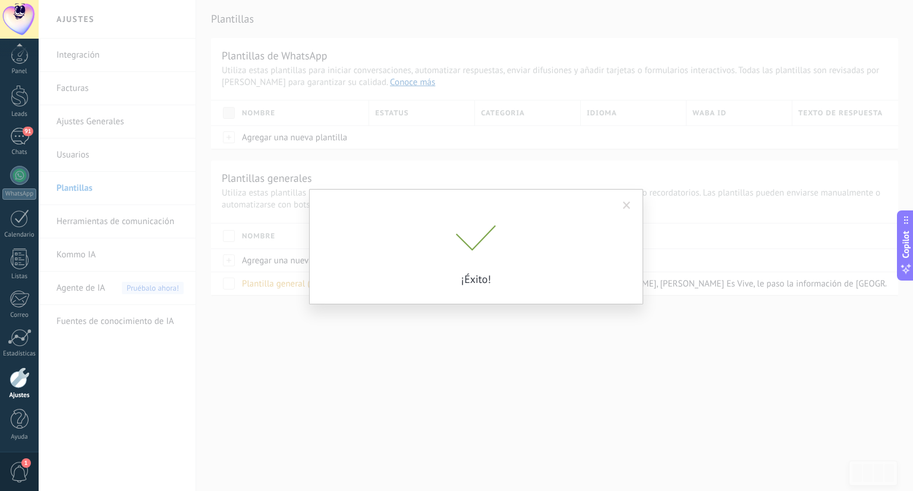
drag, startPoint x: 734, startPoint y: 202, endPoint x: 733, endPoint y: 254, distance: 51.7
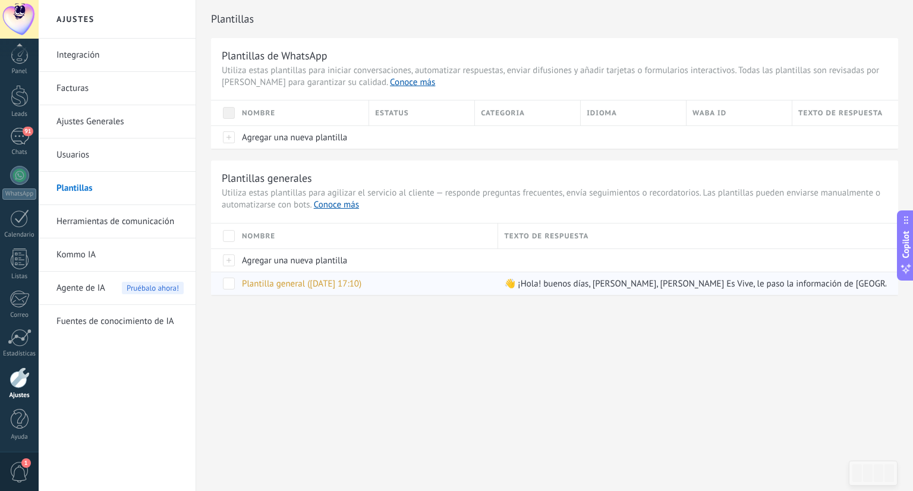
click at [554, 289] on div "👋 ¡Hola! buenos días, [PERSON_NAME], [PERSON_NAME] Es Vive, le paso la informac…" at bounding box center [692, 283] width 388 height 23
click at [411, 360] on div "Ajustes Integración Facturas Ajustes Generales Usuarios Plantillas Herramientas…" at bounding box center [476, 245] width 874 height 491
click at [228, 283] on span at bounding box center [229, 284] width 12 height 12
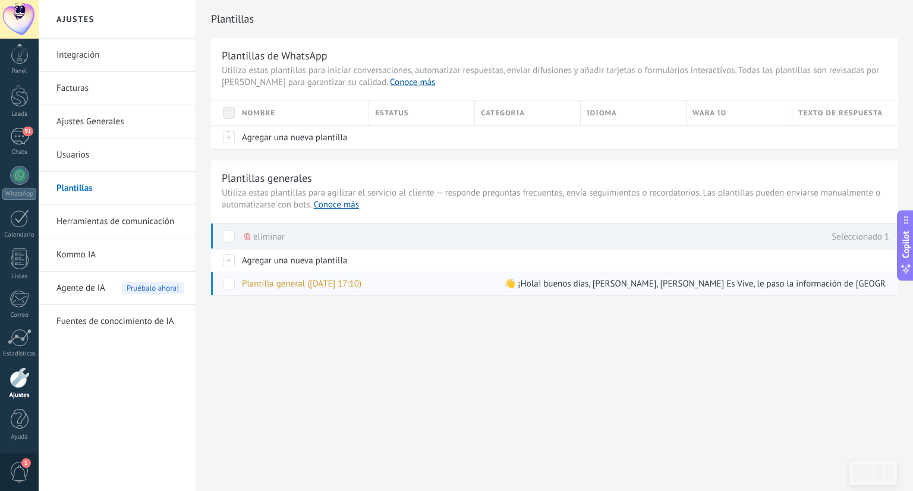
click at [228, 283] on span at bounding box center [229, 284] width 12 height 12
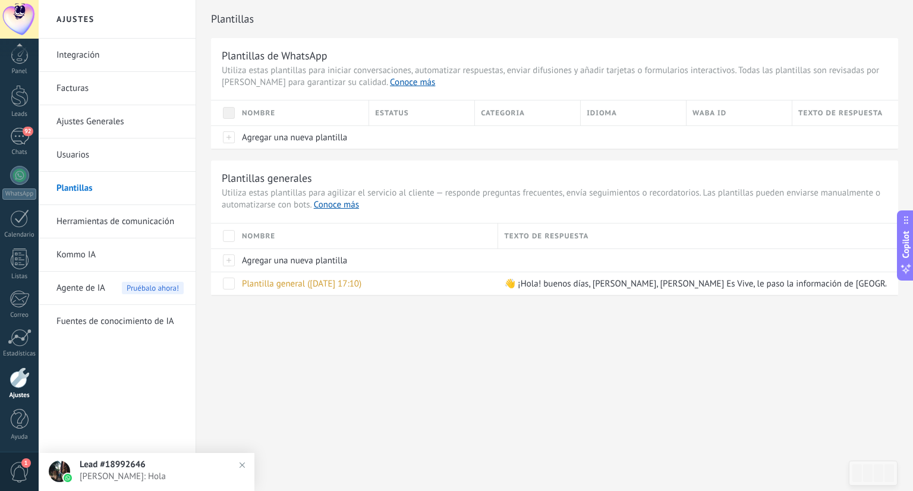
click at [162, 480] on span "[PERSON_NAME]: Hola" at bounding box center [158, 476] width 157 height 11
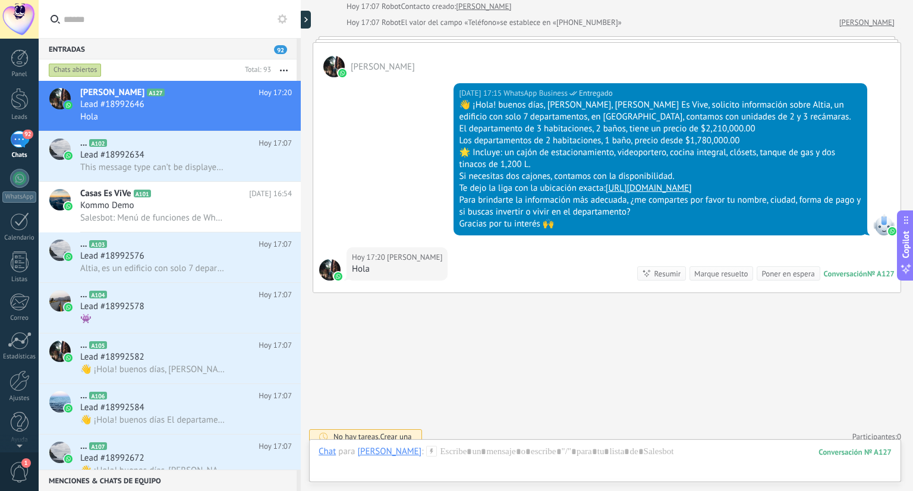
click at [400, 431] on span "Crear una" at bounding box center [395, 436] width 31 height 10
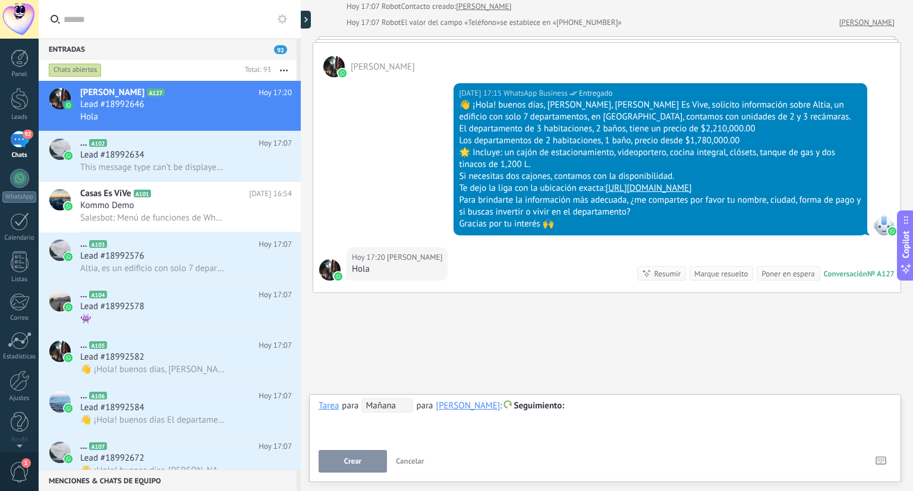
click at [412, 461] on span "Cancelar" at bounding box center [410, 461] width 29 height 10
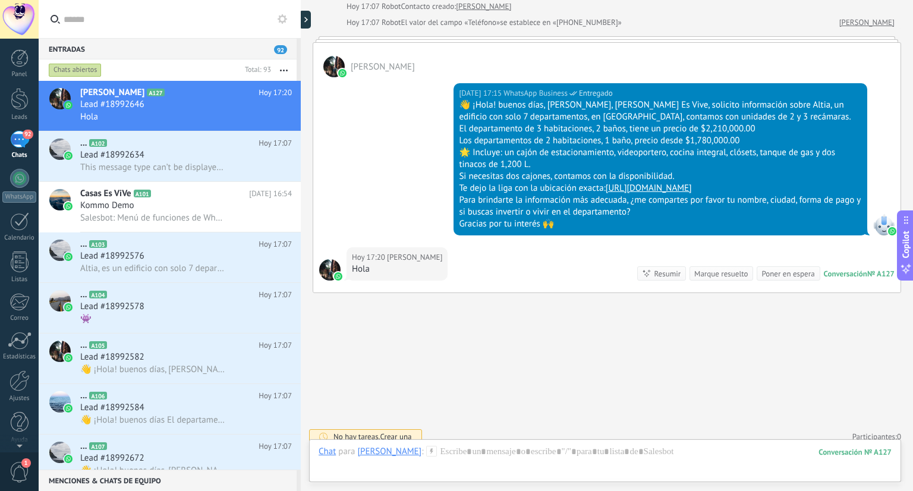
click at [228, 149] on h2 "... A102" at bounding box center [169, 143] width 178 height 12
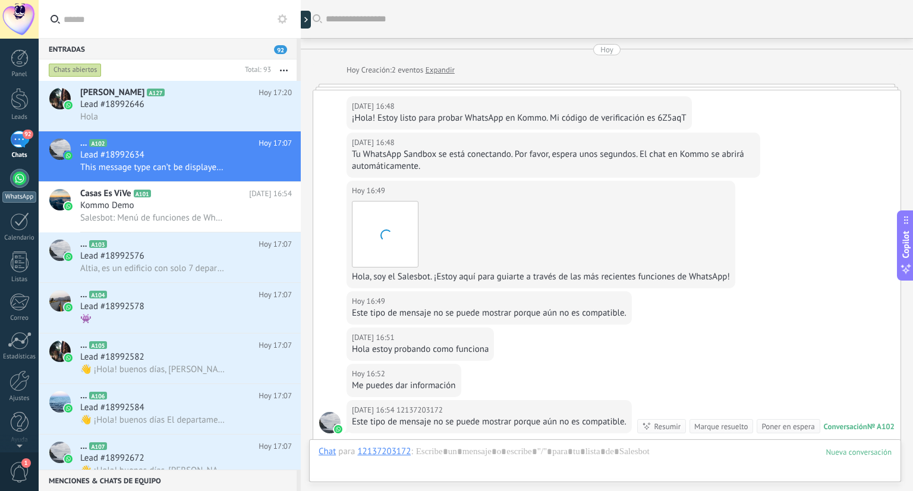
scroll to position [181, 0]
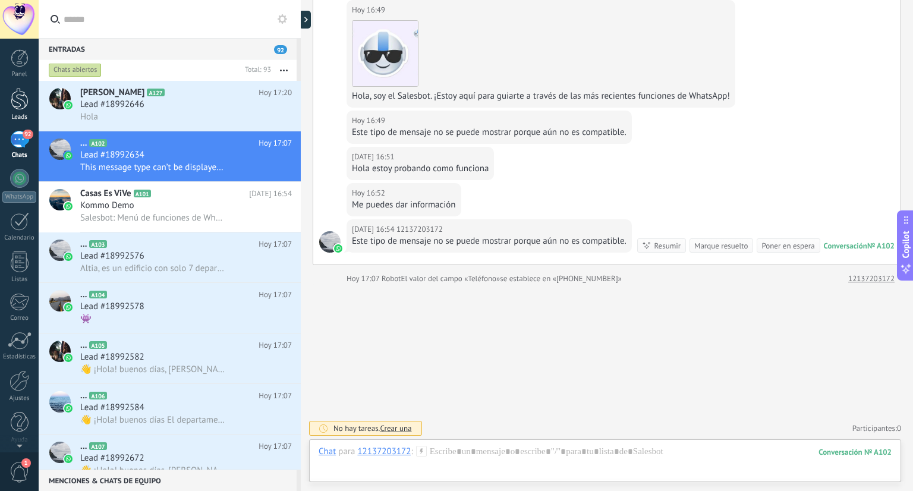
click at [20, 112] on link "Leads" at bounding box center [19, 104] width 39 height 33
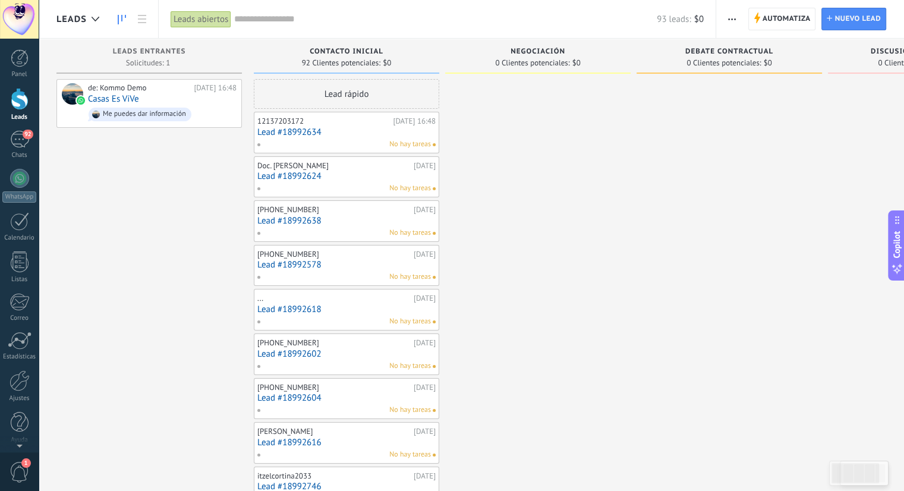
click at [371, 177] on link "Lead #18992624" at bounding box center [346, 176] width 178 height 10
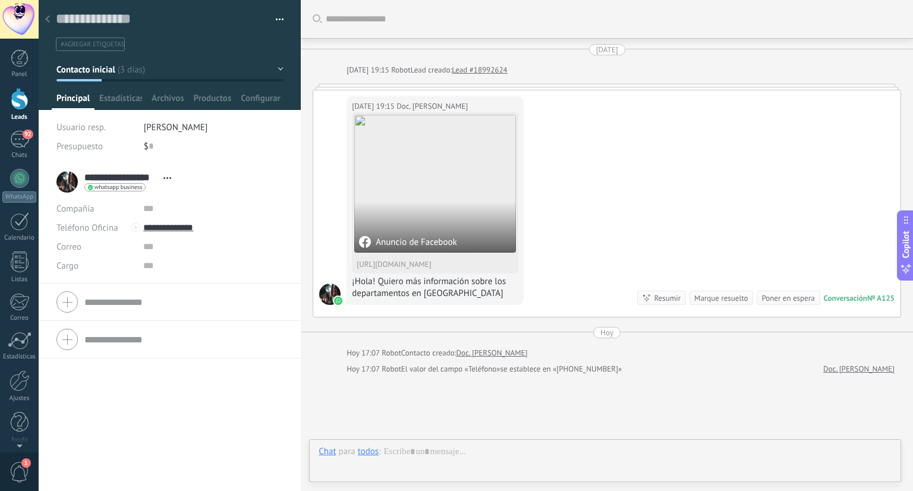
scroll to position [91, 0]
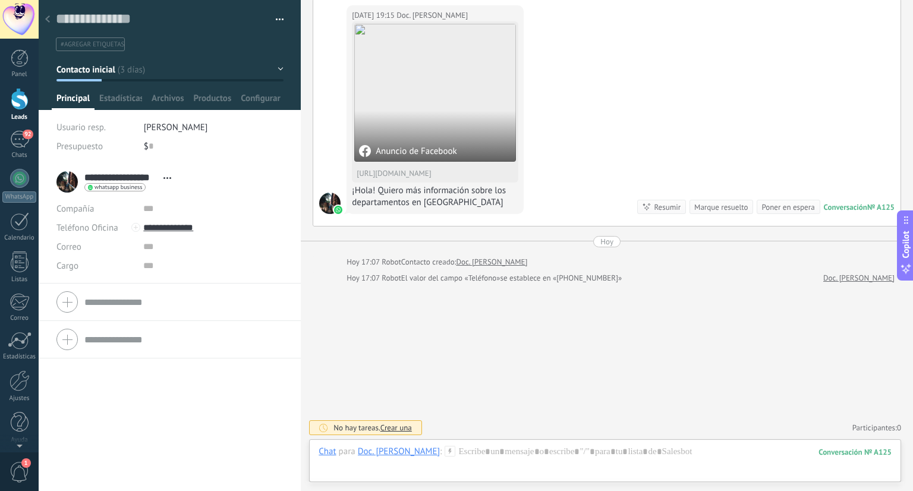
click at [62, 181] on div "**********" at bounding box center [116, 182] width 121 height 30
click at [128, 96] on span "Estadísticas" at bounding box center [120, 101] width 43 height 17
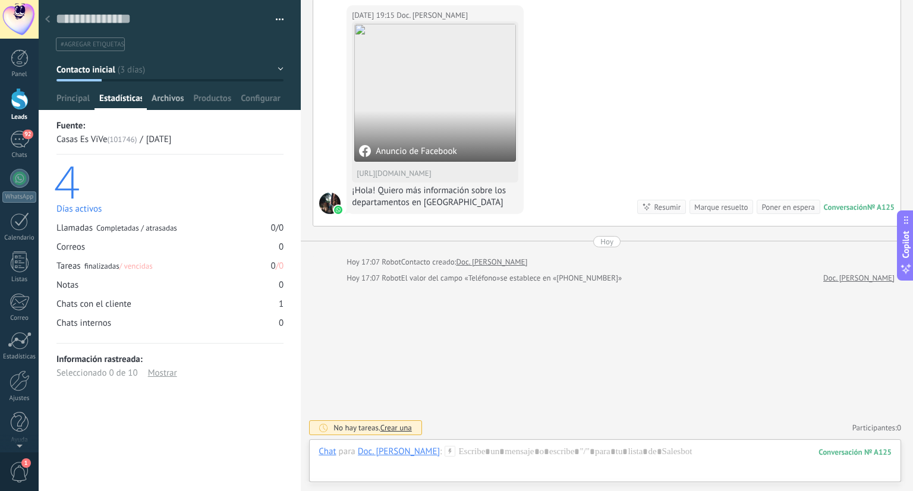
click at [169, 99] on span "Archivos" at bounding box center [168, 101] width 32 height 17
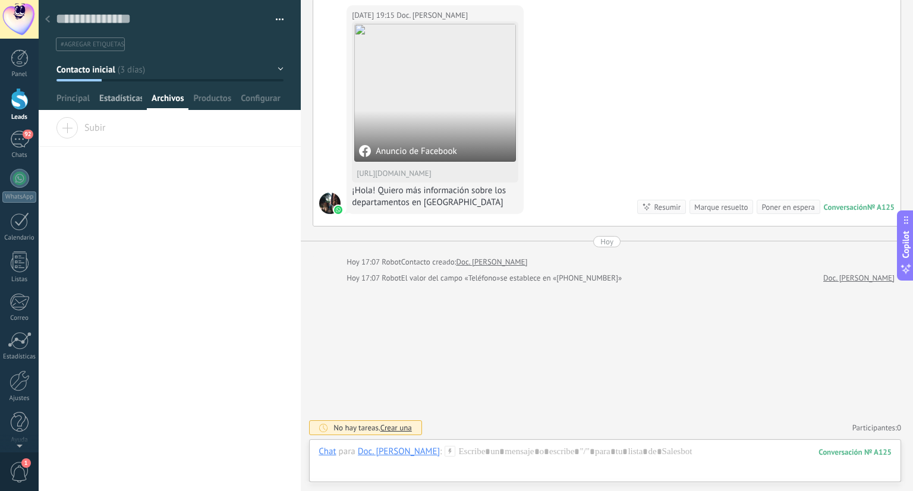
click at [127, 102] on span "Estadísticas" at bounding box center [120, 101] width 43 height 17
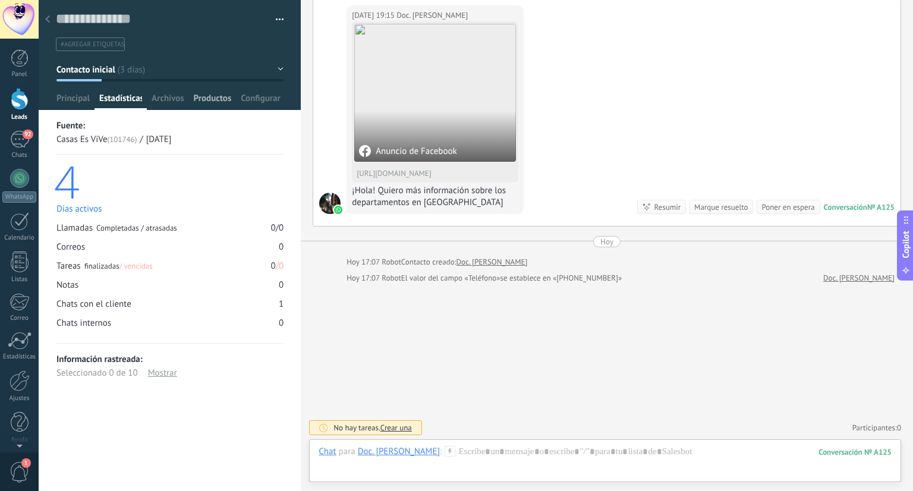
click at [213, 100] on span "Productos" at bounding box center [213, 101] width 38 height 17
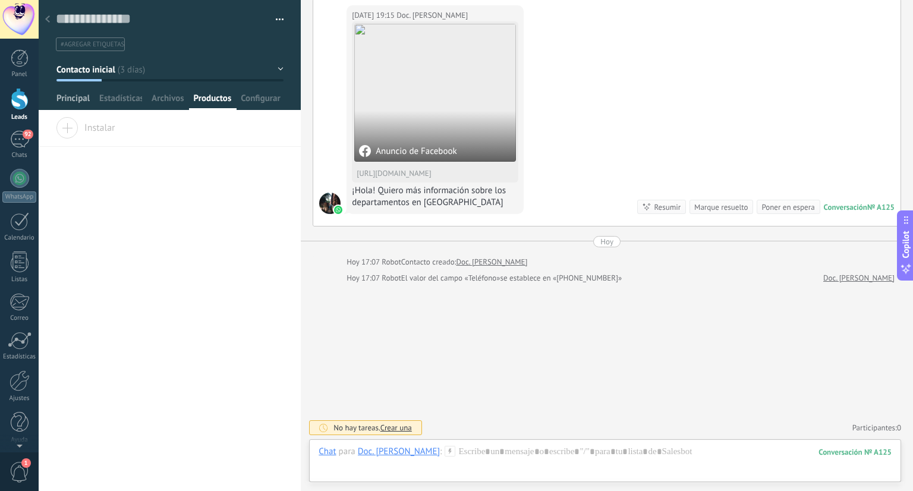
click at [70, 98] on span "Principal" at bounding box center [72, 101] width 33 height 17
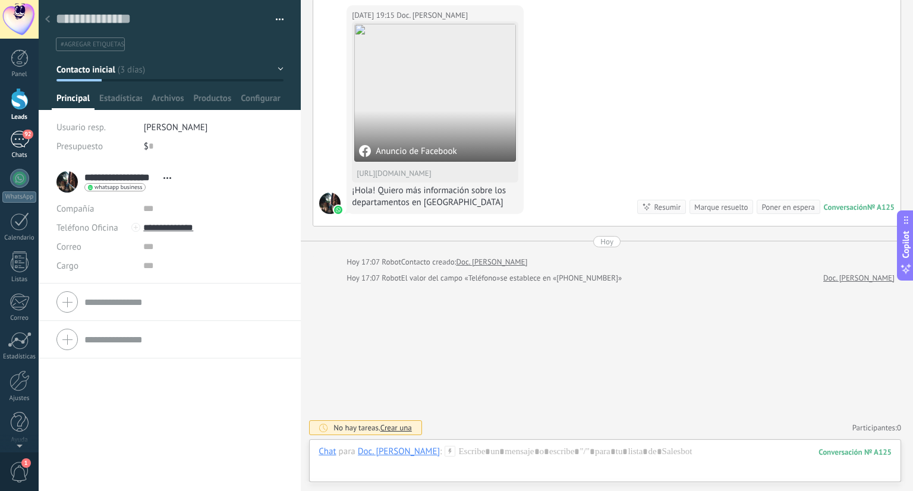
click at [21, 141] on div "92" at bounding box center [19, 139] width 19 height 17
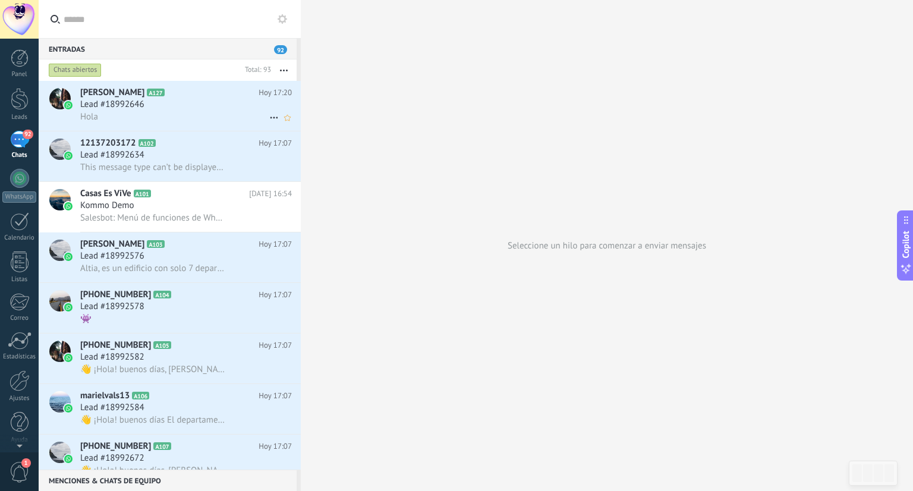
click at [203, 107] on div "Lead #18992646" at bounding box center [186, 105] width 212 height 12
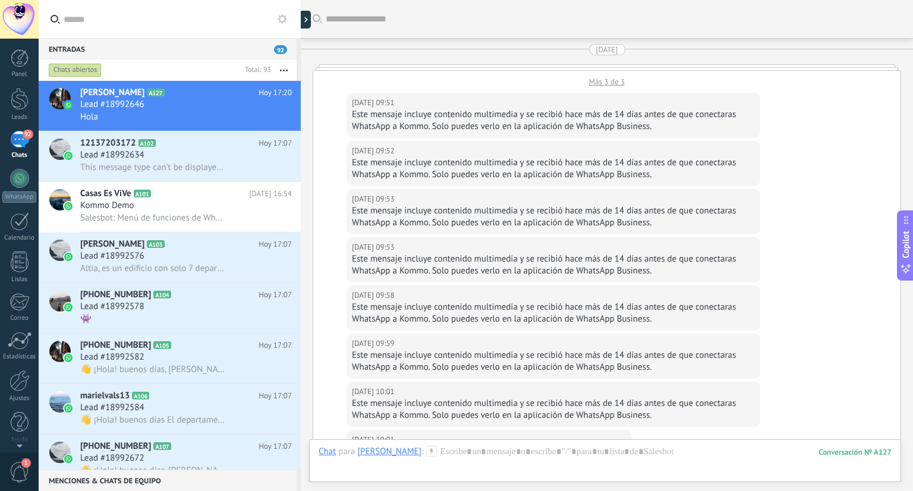
scroll to position [2591, 0]
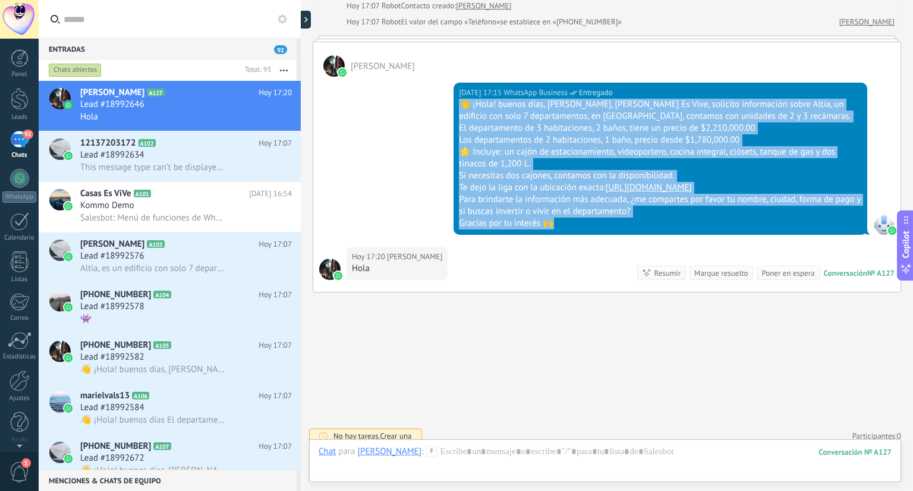
drag, startPoint x: 566, startPoint y: 212, endPoint x: 434, endPoint y: 97, distance: 175.3
click at [434, 97] on div "[DATE] 17:15 WhatsApp Business Entregado 👋 ¡Hola! buenos días, [PERSON_NAME], […" at bounding box center [606, 162] width 587 height 170
copy div "👋 ¡Hola! buenos días, [PERSON_NAME], [PERSON_NAME] Es Vive, solicito informació…"
click at [191, 155] on div "Lead #18992634" at bounding box center [186, 155] width 212 height 12
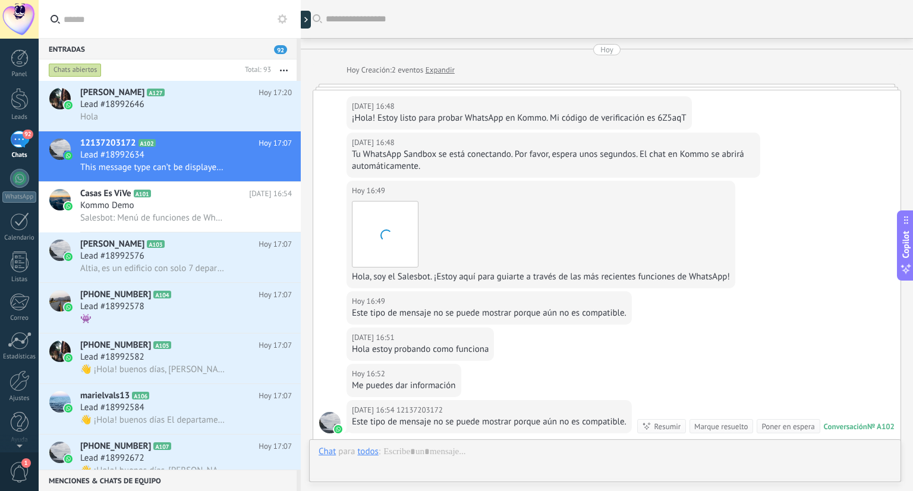
scroll to position [181, 0]
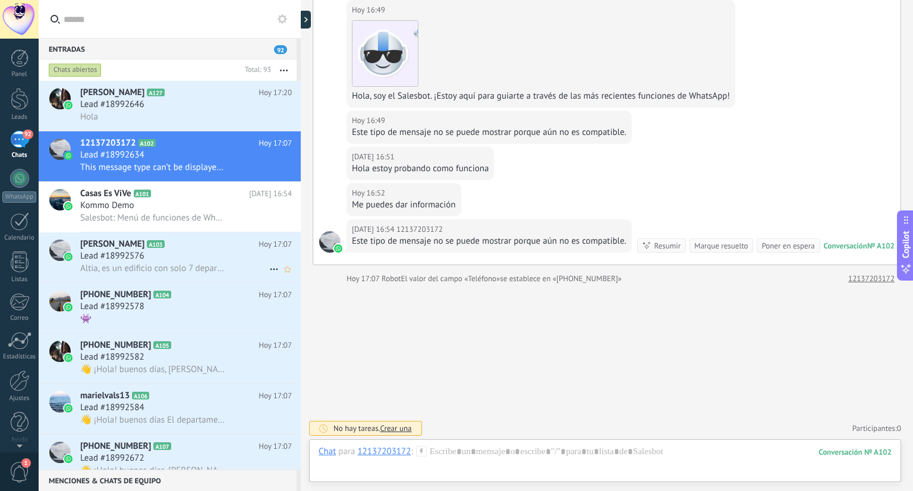
click at [220, 274] on span "Altia, es un edificio con solo 7 departamentos, en [GEOGRAPHIC_DATA], contamos …" at bounding box center [153, 268] width 146 height 11
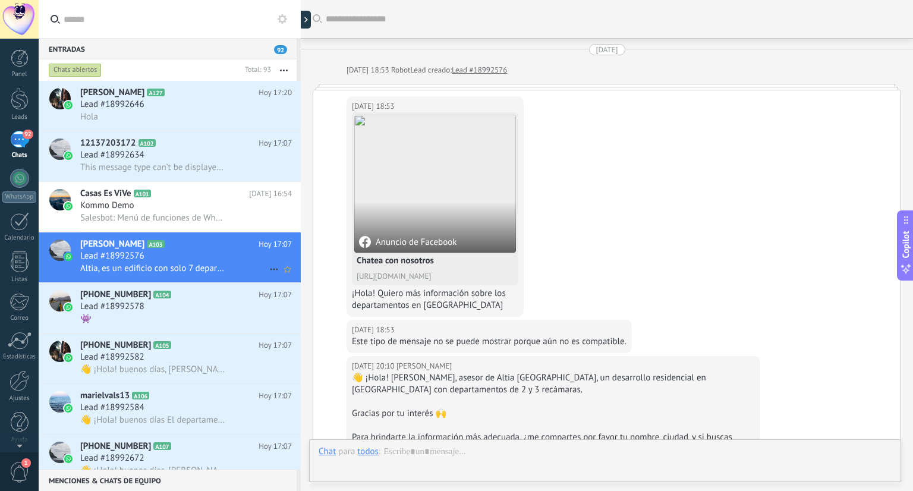
scroll to position [527, 0]
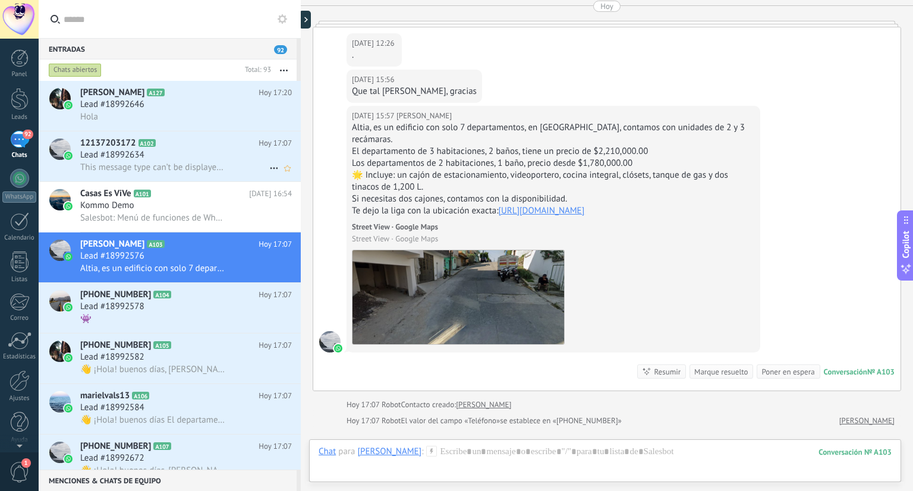
click at [218, 165] on span "This message type can’t be displayed because it’s not supported yet." at bounding box center [153, 167] width 146 height 11
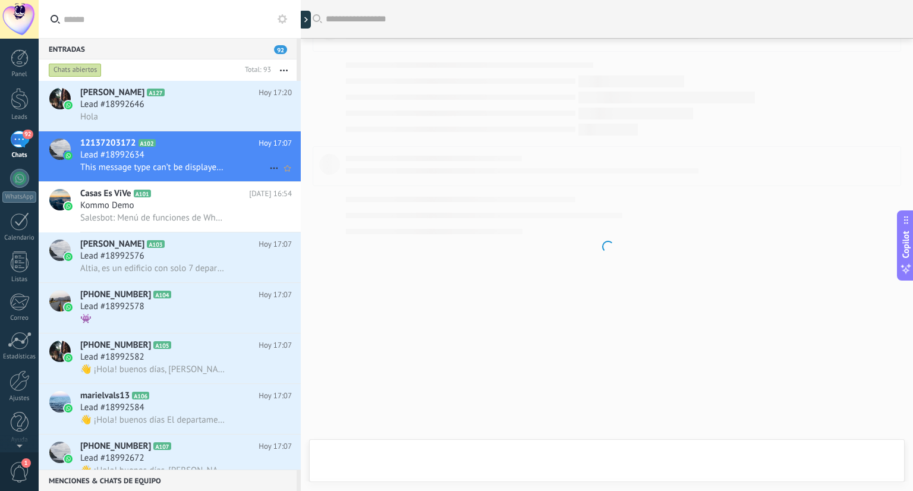
scroll to position [181, 0]
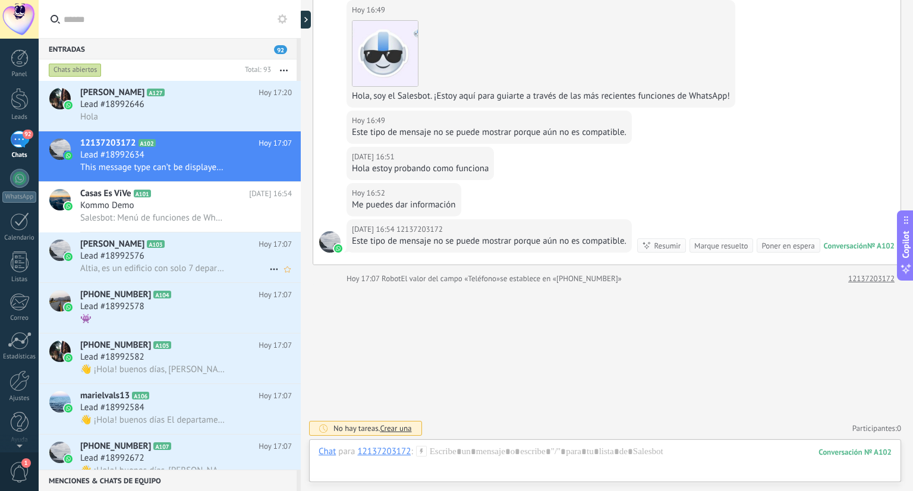
click at [213, 266] on span "Altia, es un edificio con solo 7 departamentos, en [GEOGRAPHIC_DATA], contamos …" at bounding box center [153, 268] width 146 height 11
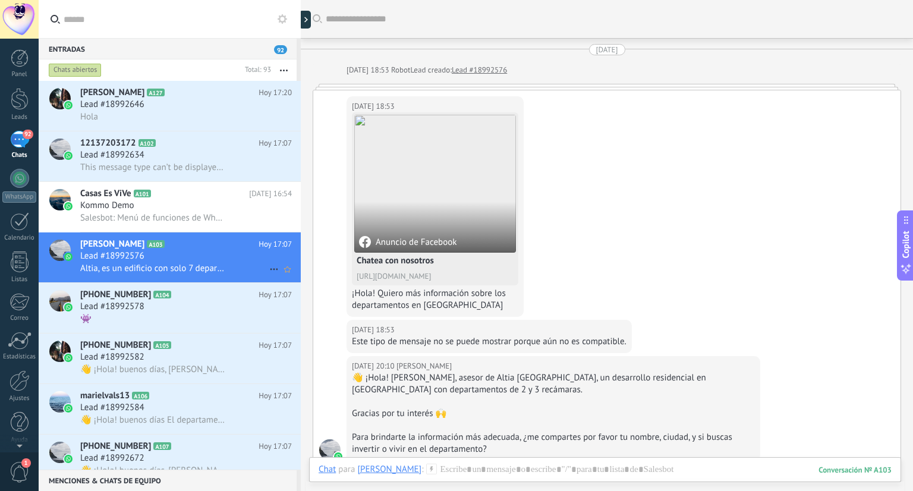
scroll to position [458, 0]
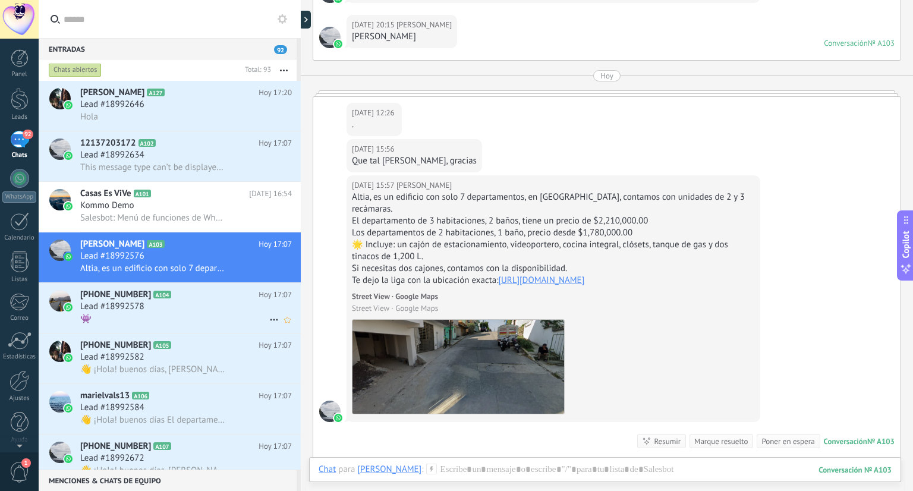
click at [206, 306] on div "Lead #18992578" at bounding box center [186, 307] width 212 height 12
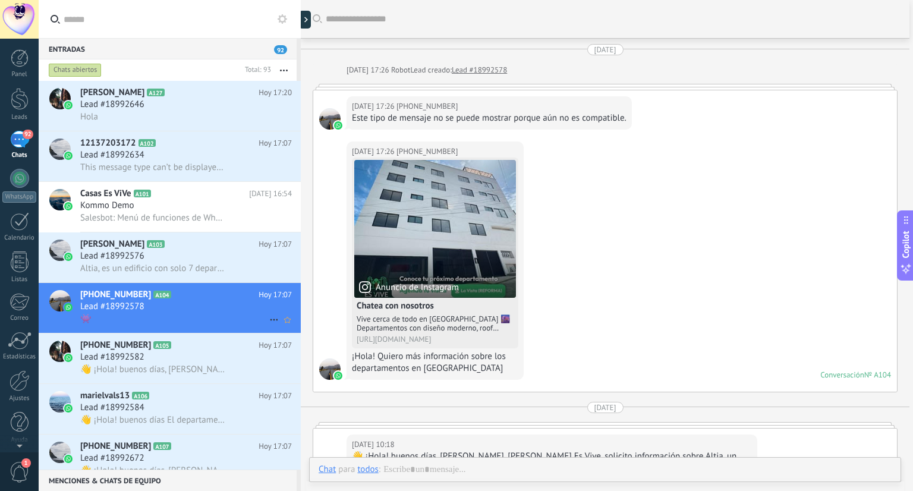
scroll to position [594, 0]
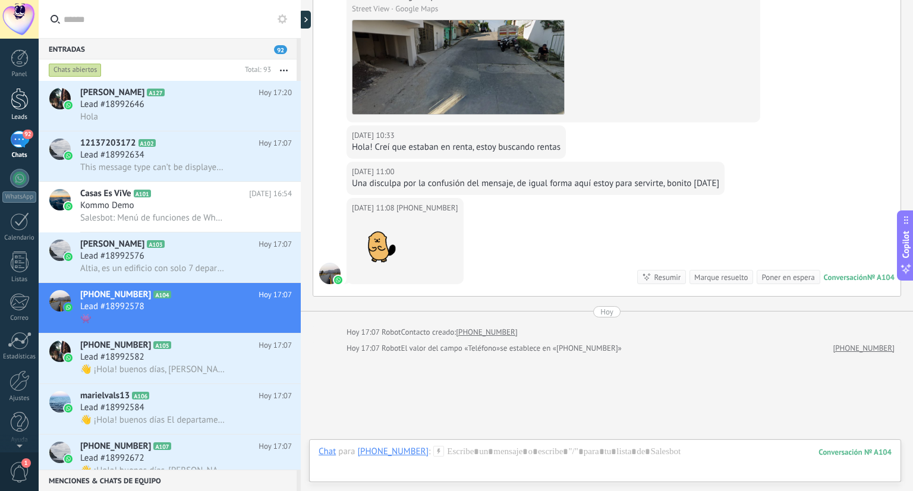
click at [23, 106] on div at bounding box center [20, 99] width 18 height 22
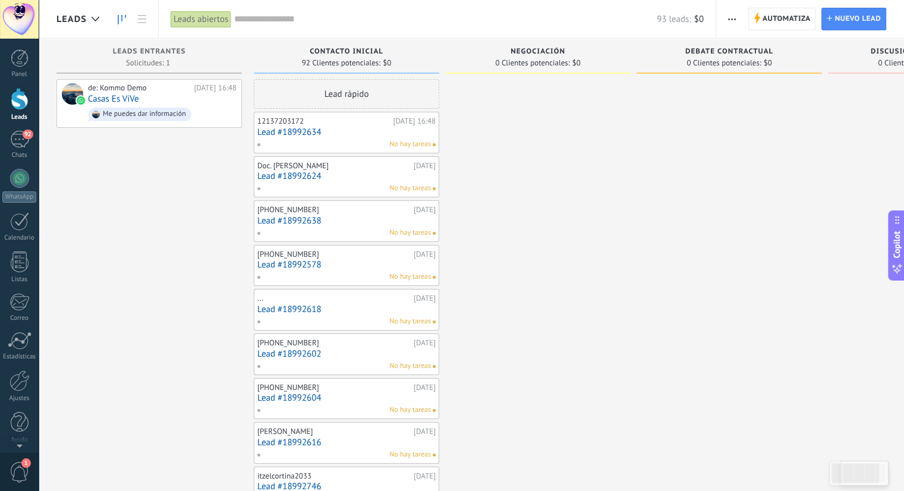
click at [360, 144] on div "No hay tareas" at bounding box center [344, 144] width 174 height 11
click at [360, 140] on div "No hay tareas" at bounding box center [344, 144] width 174 height 11
click at [348, 169] on div "Doc. [PERSON_NAME]" at bounding box center [333, 166] width 153 height 10
click at [359, 139] on div "No hay tareas" at bounding box center [344, 144] width 174 height 11
click at [354, 264] on link "Lead #18992578" at bounding box center [346, 265] width 178 height 10
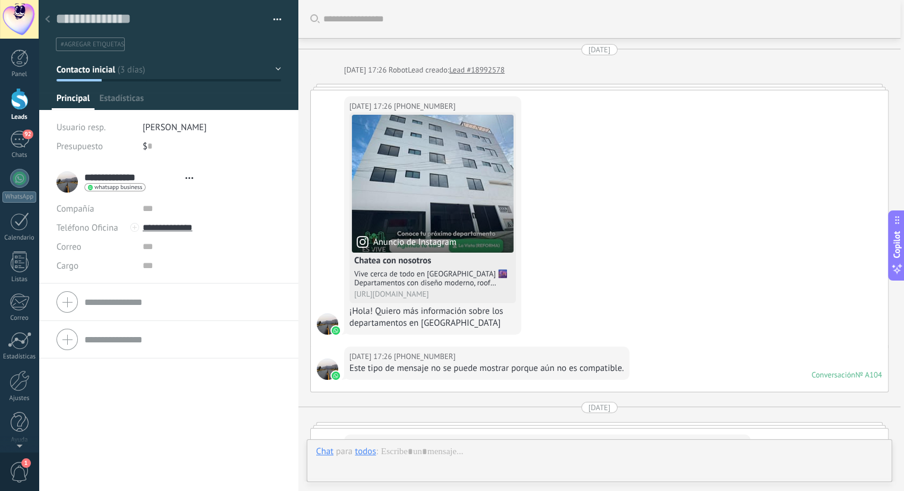
type textarea "**********"
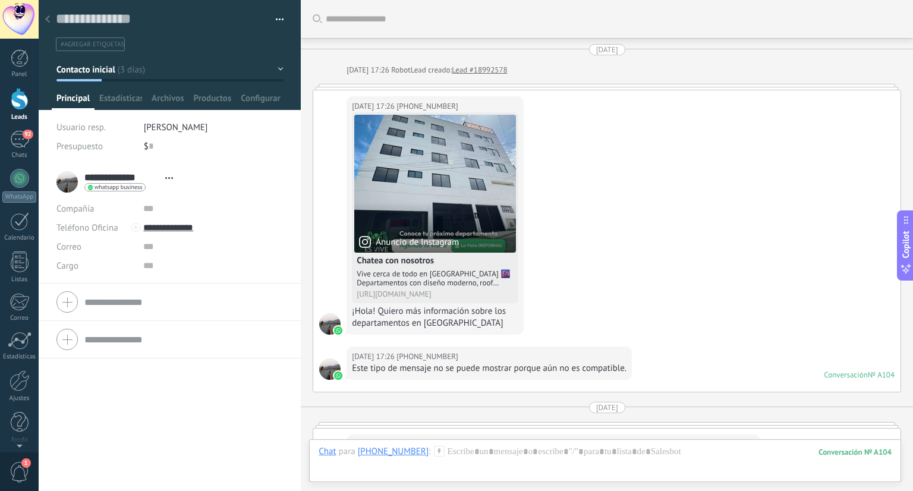
scroll to position [663, 0]
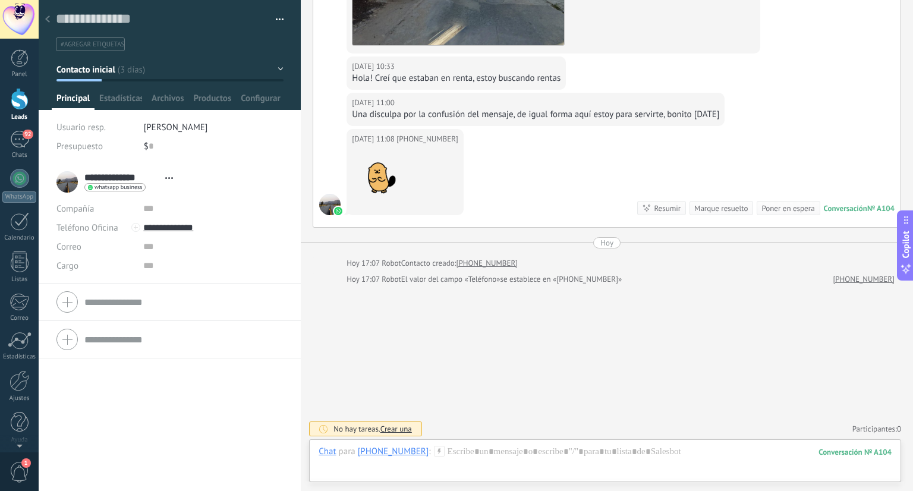
click at [43, 21] on div at bounding box center [47, 19] width 17 height 23
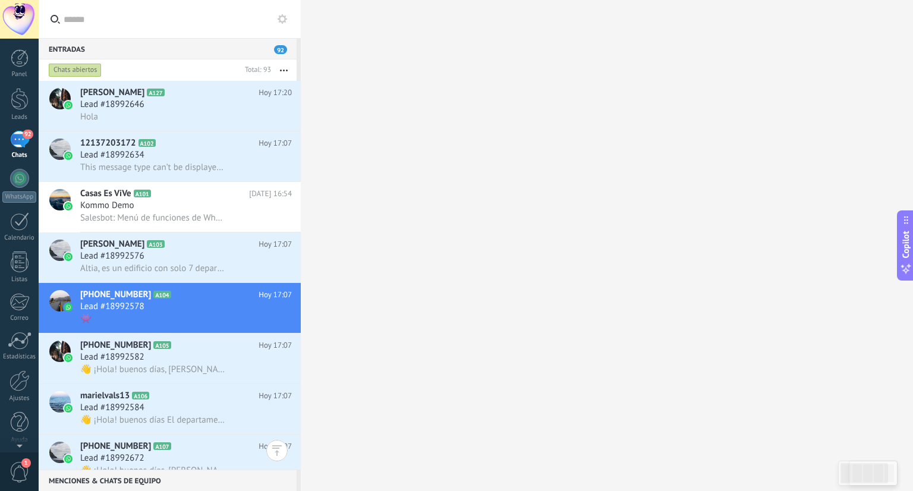
drag, startPoint x: 301, startPoint y: 122, endPoint x: 300, endPoint y: 187, distance: 65.4
click at [301, 187] on div at bounding box center [301, 245] width 0 height 491
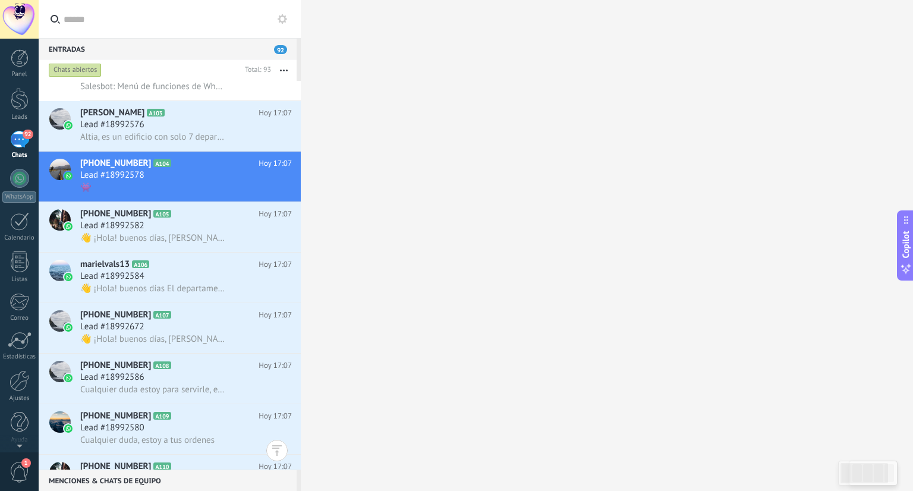
scroll to position [135, 0]
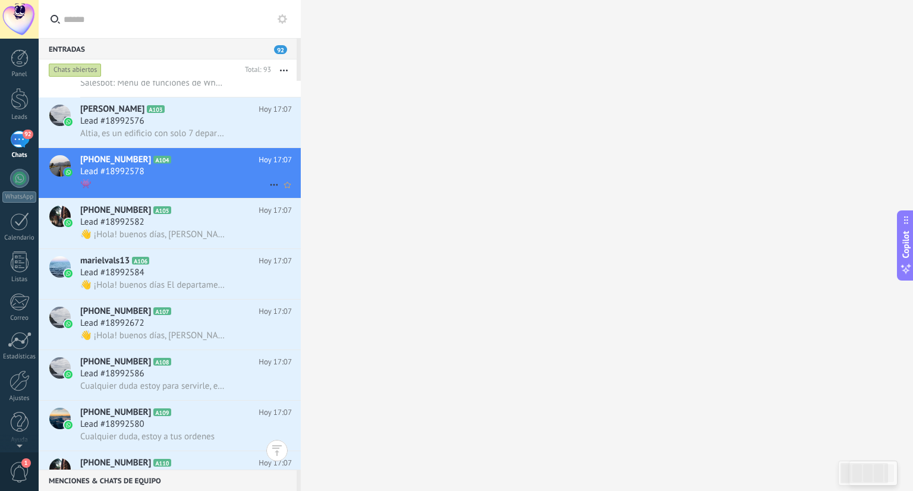
click at [222, 172] on div "Lead #18992578" at bounding box center [186, 172] width 212 height 12
click at [394, 212] on div at bounding box center [607, 245] width 612 height 491
click at [216, 178] on div "Lead #18992578" at bounding box center [186, 172] width 212 height 12
click at [235, 130] on div "Altia, es un edificio con solo 7 departamentos, en [GEOGRAPHIC_DATA], contamos …" at bounding box center [186, 133] width 212 height 12
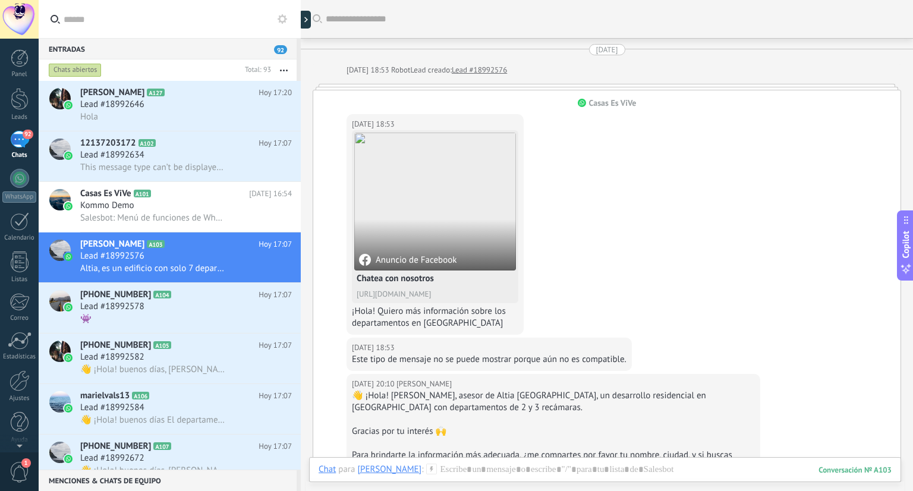
scroll to position [493, 0]
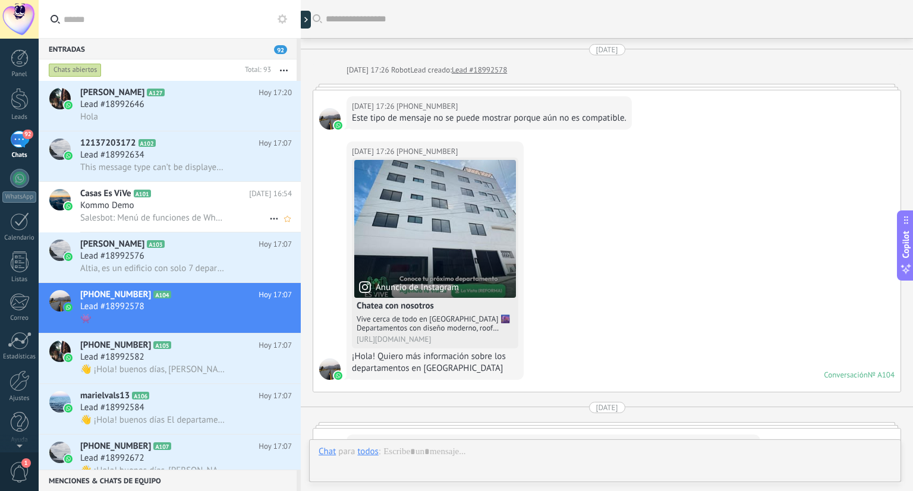
scroll to position [663, 0]
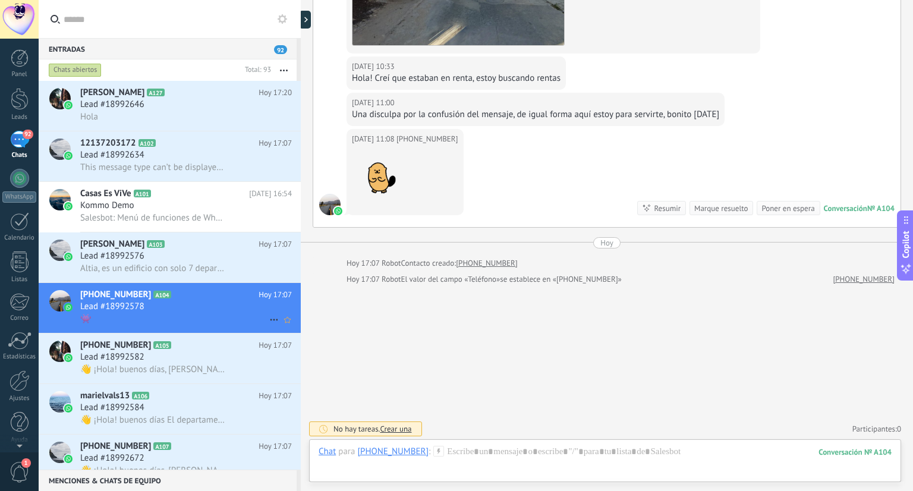
click at [227, 298] on h2 "[PHONE_NUMBER] A104" at bounding box center [169, 295] width 178 height 12
click at [225, 351] on h2 "[PHONE_NUMBER] A105" at bounding box center [169, 345] width 178 height 12
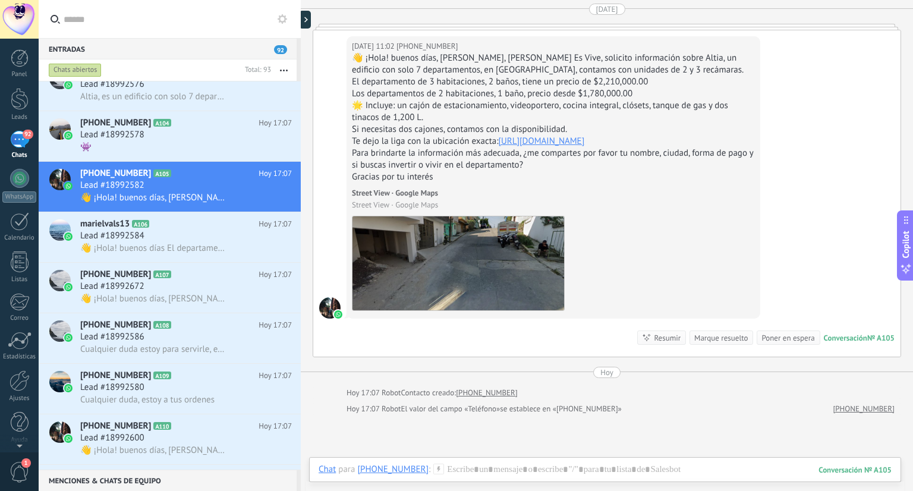
scroll to position [190, 0]
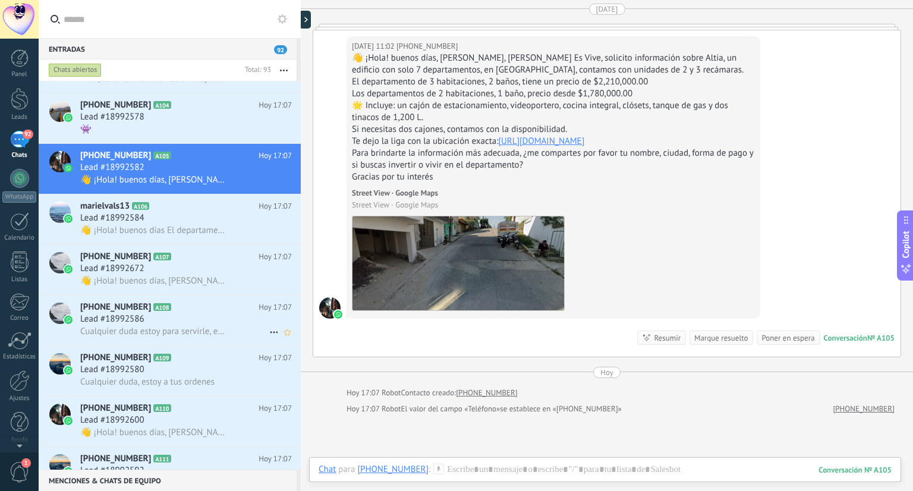
click at [209, 336] on span "Cualquier duda estoy para servirle, excelente [DATE] !" at bounding box center [153, 331] width 146 height 11
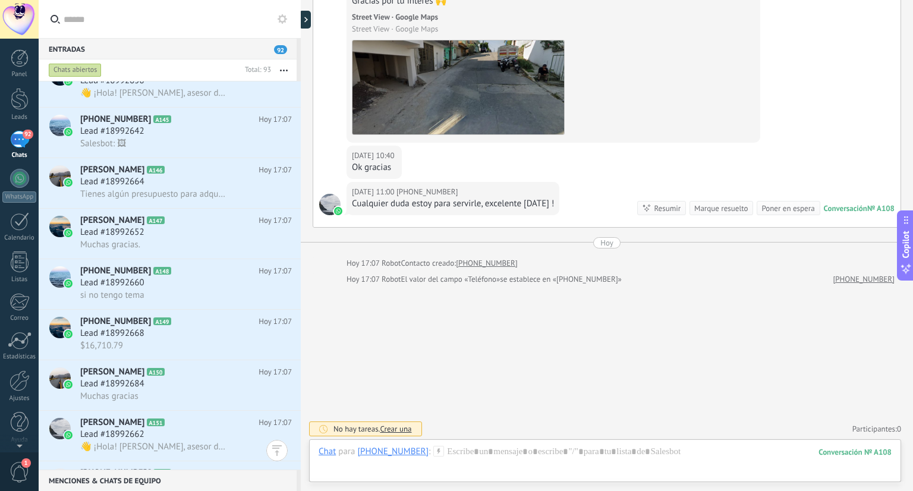
scroll to position [2311, 0]
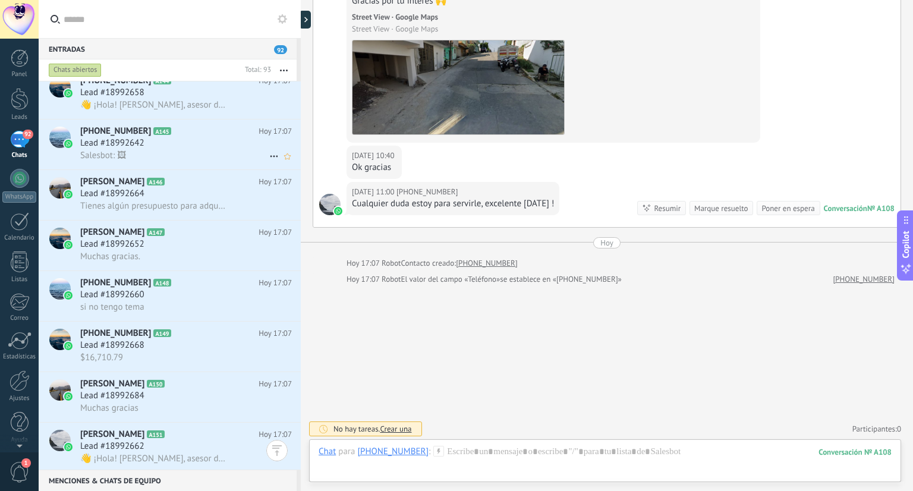
click at [189, 153] on div "Salesbot: 🖼" at bounding box center [186, 155] width 212 height 12
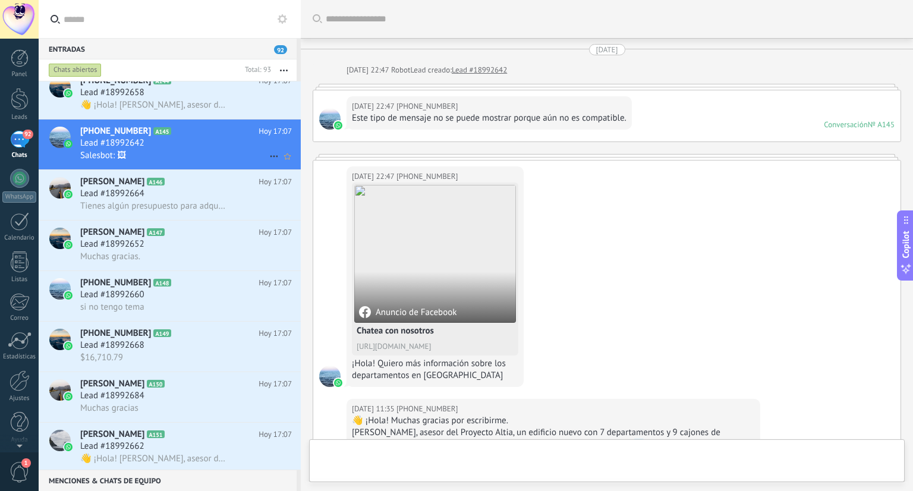
scroll to position [1241, 0]
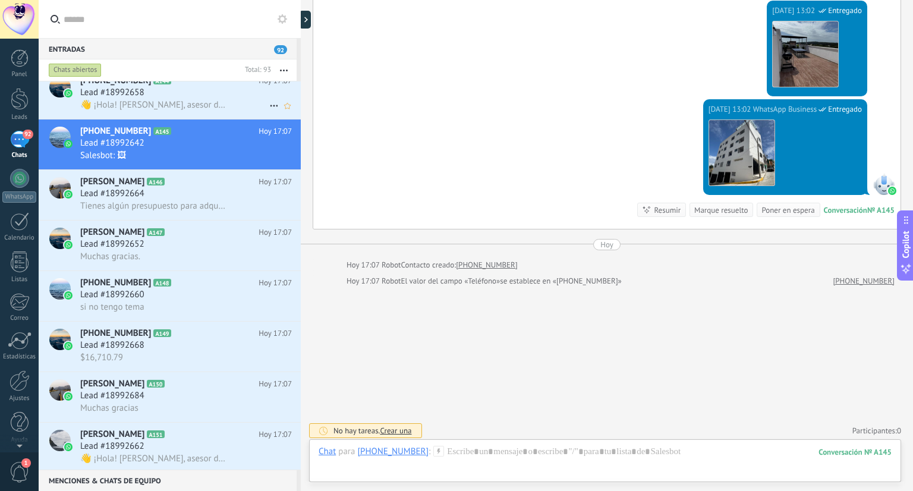
click at [201, 111] on span "👋 ¡Hola! [PERSON_NAME], asesor de Altia [GEOGRAPHIC_DATA], un desarrollo reside…" at bounding box center [153, 104] width 146 height 11
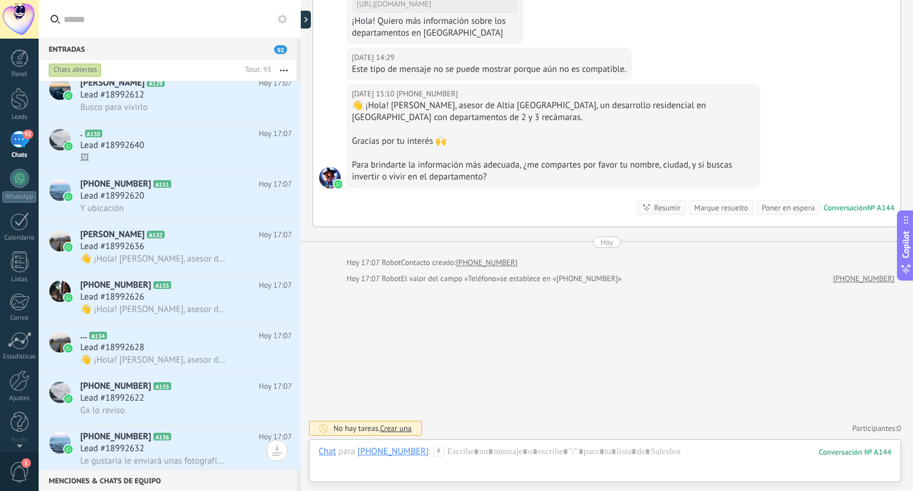
scroll to position [1498, 0]
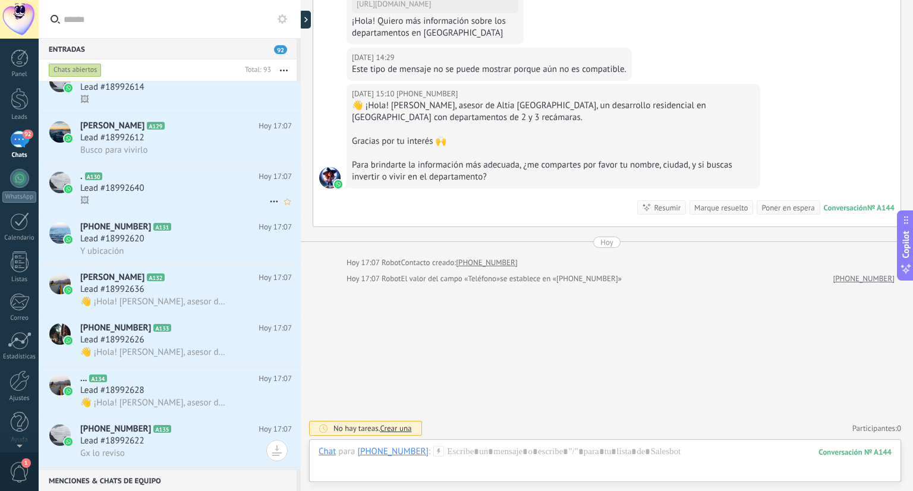
click at [189, 194] on div "Lead #18992640" at bounding box center [186, 188] width 212 height 12
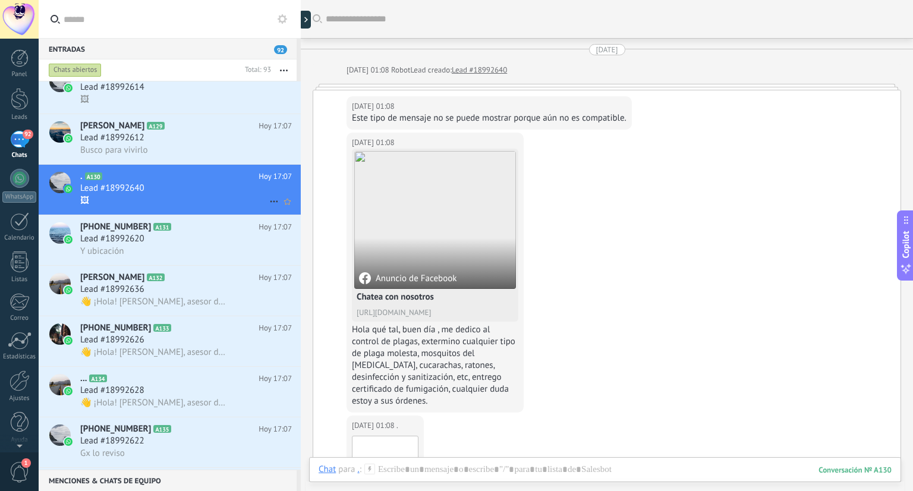
scroll to position [223, 0]
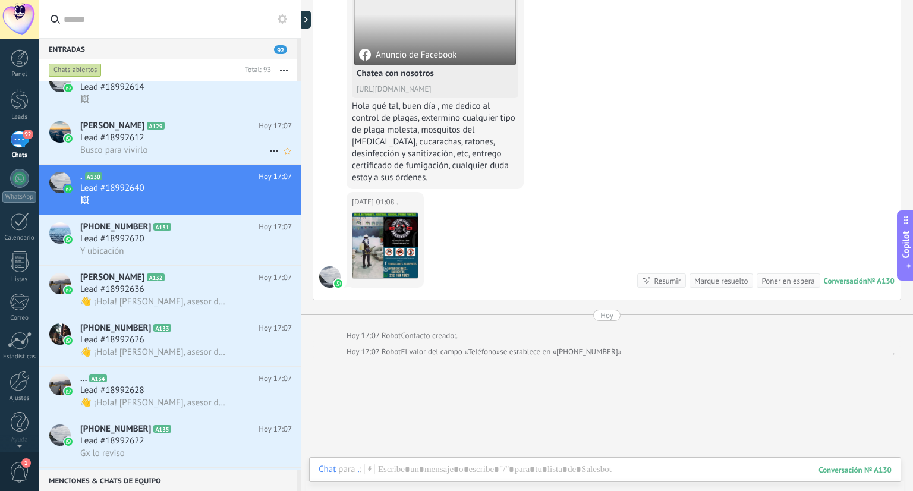
click at [190, 137] on div "Lead #18992612" at bounding box center [186, 138] width 212 height 12
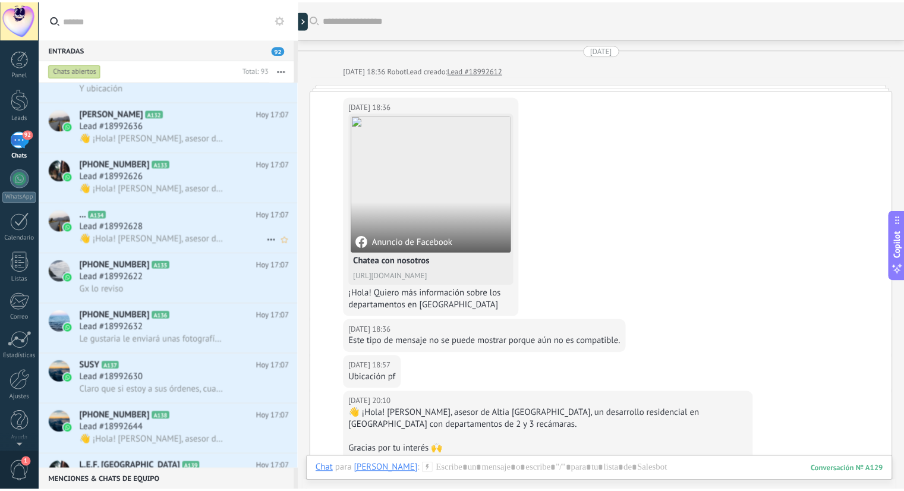
scroll to position [1678, 0]
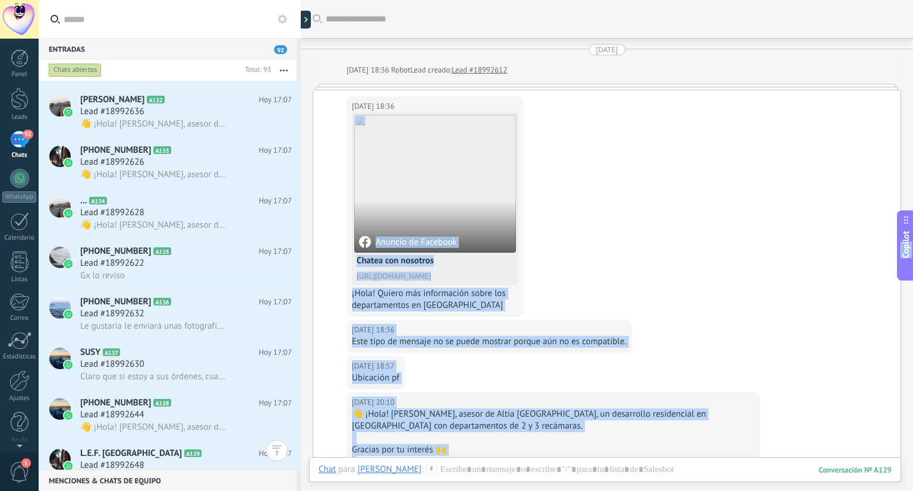
drag, startPoint x: 912, startPoint y: 199, endPoint x: 909, endPoint y: 241, distance: 41.7
click at [909, 0] on div "Entradas 92 Chats abiertos Total: 93 Silenciar Acciones múltiples Ordenar Más r…" at bounding box center [476, 0] width 874 height 0
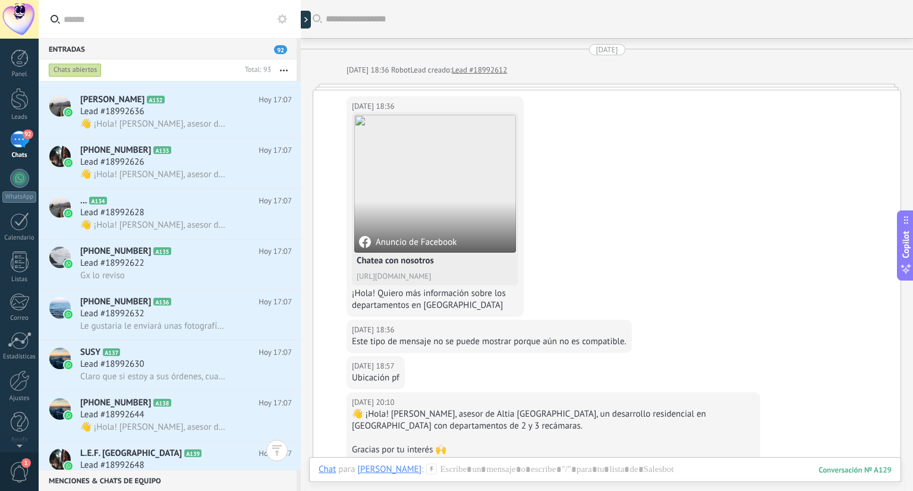
drag, startPoint x: 676, startPoint y: 193, endPoint x: 670, endPoint y: 178, distance: 15.7
click at [670, 178] on div "[DATE] 18:36 [PERSON_NAME] Anuncio de Facebook Chatea con nosotros [URL][DOMAIN…" at bounding box center [606, 204] width 587 height 229
click at [16, 261] on div at bounding box center [20, 261] width 18 height 21
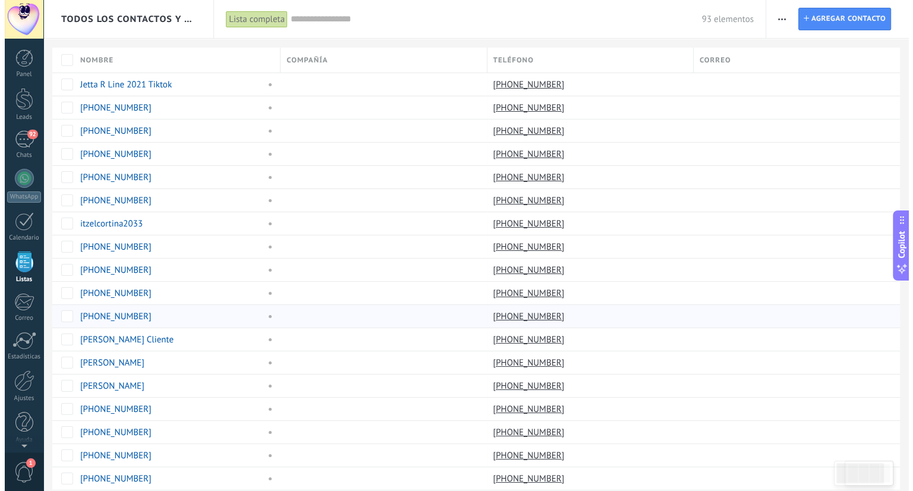
scroll to position [3, 0]
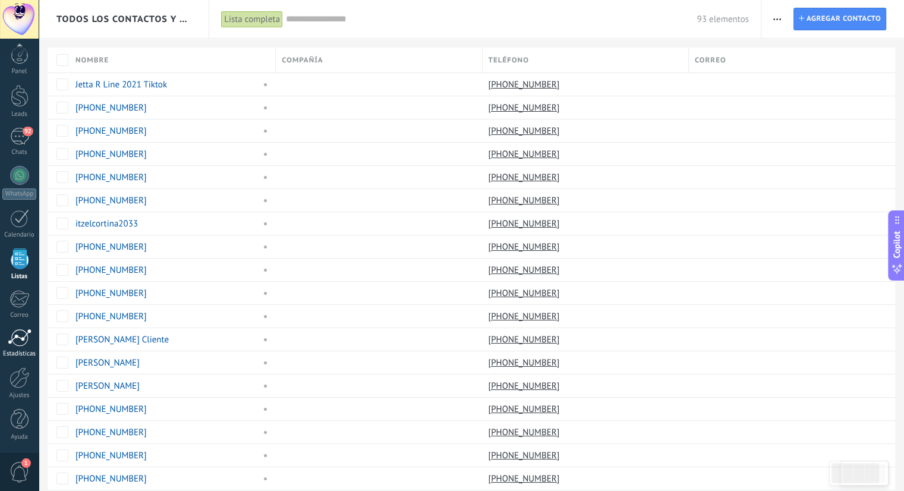
click at [20, 342] on div at bounding box center [20, 338] width 24 height 18
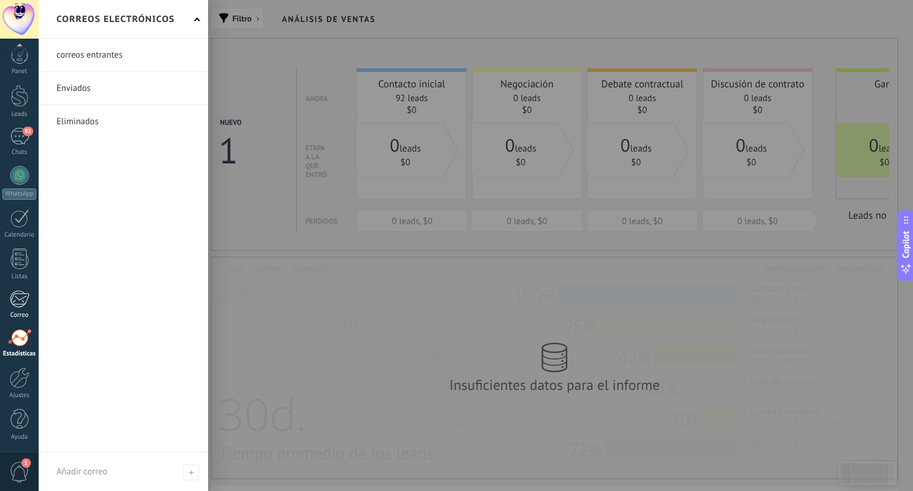
click at [18, 295] on div at bounding box center [20, 299] width 20 height 18
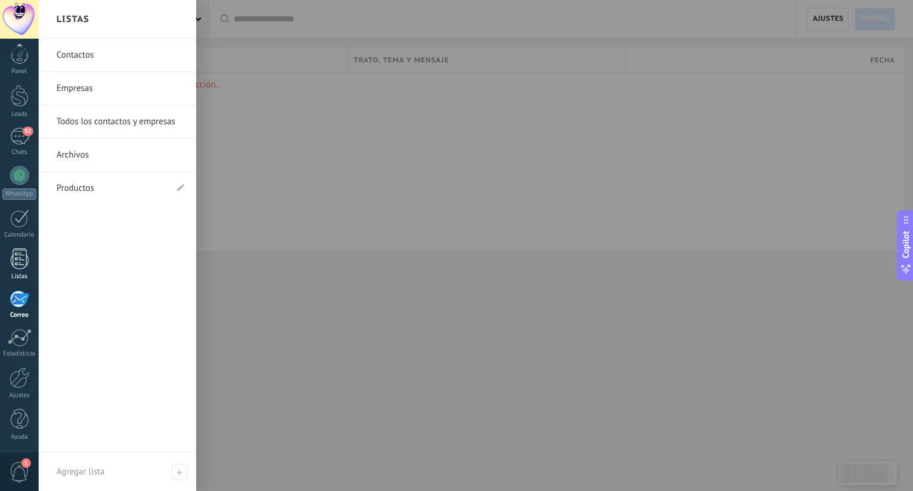
click at [19, 254] on div at bounding box center [20, 258] width 18 height 21
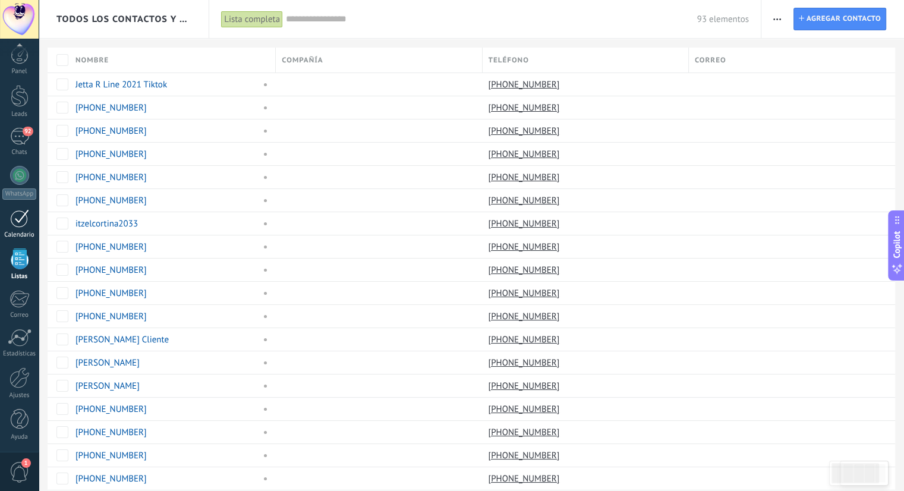
click at [18, 221] on div at bounding box center [19, 218] width 19 height 18
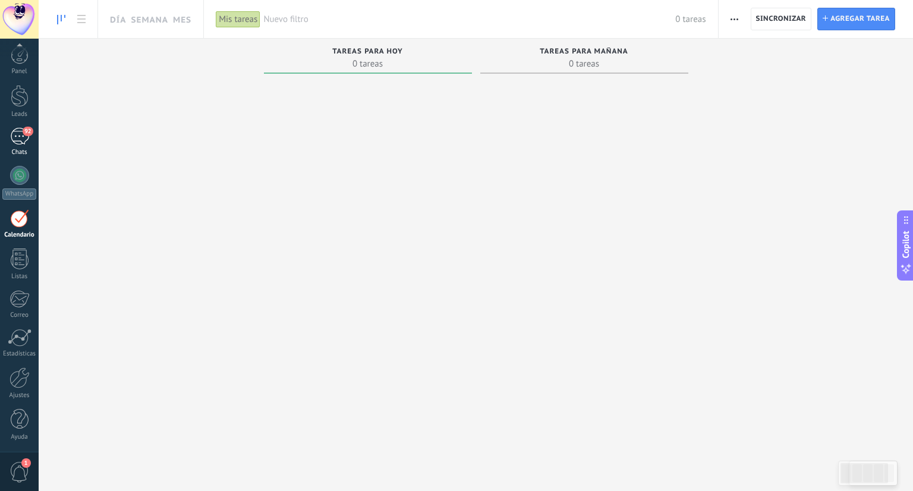
click at [23, 140] on div "92" at bounding box center [19, 136] width 19 height 17
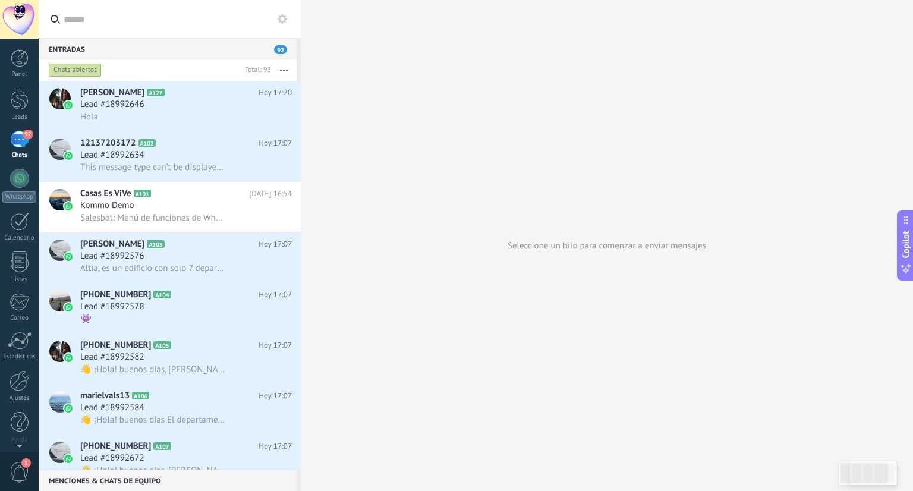
click at [299, 64] on div "Chats abiertos Total: 93 Silenciar Acciones múltiples Ordenar Más recientes Lar…" at bounding box center [170, 69] width 262 height 21
click at [218, 105] on div "Lead #18992646" at bounding box center [186, 105] width 212 height 12
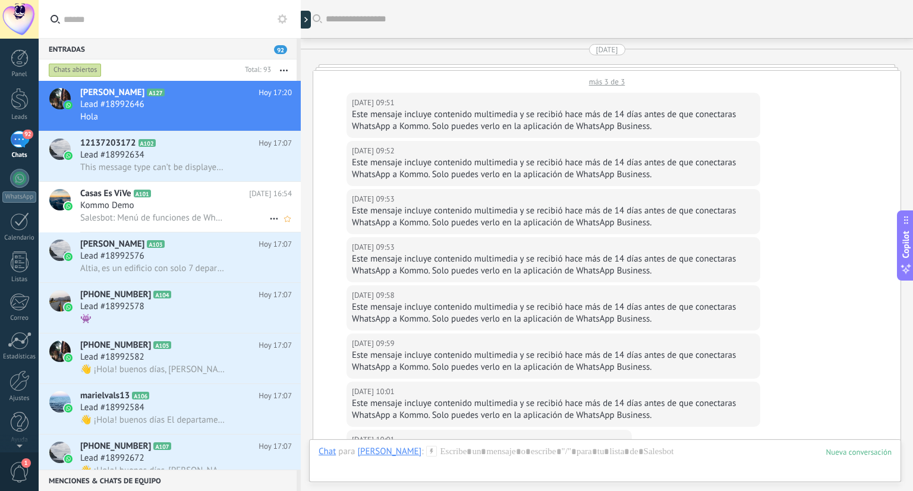
scroll to position [2591, 0]
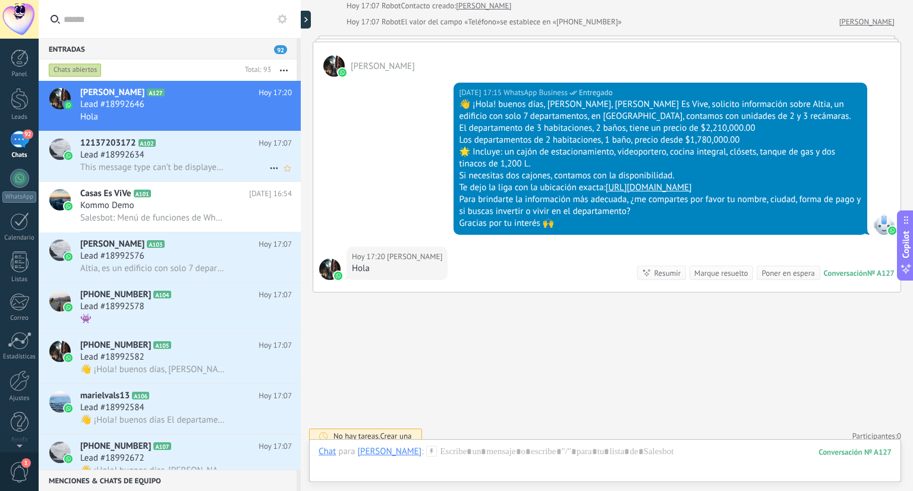
click at [199, 157] on div "Lead #18992634" at bounding box center [186, 155] width 212 height 12
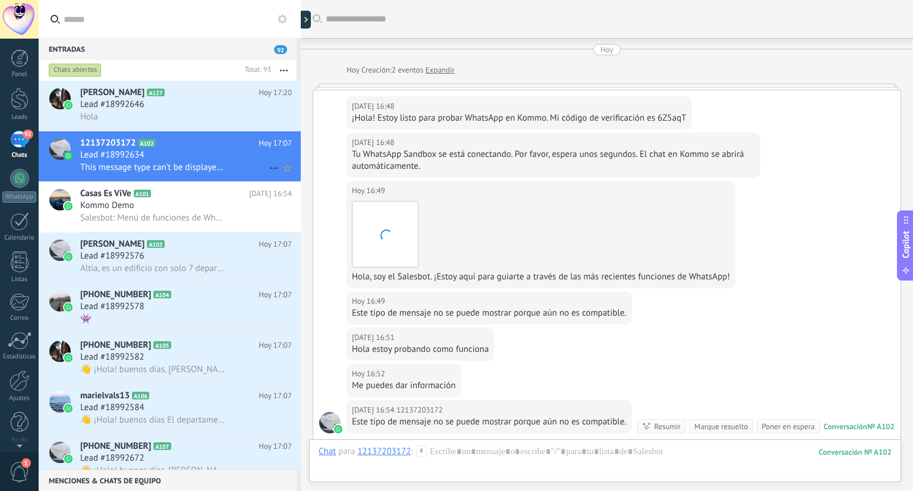
scroll to position [181, 0]
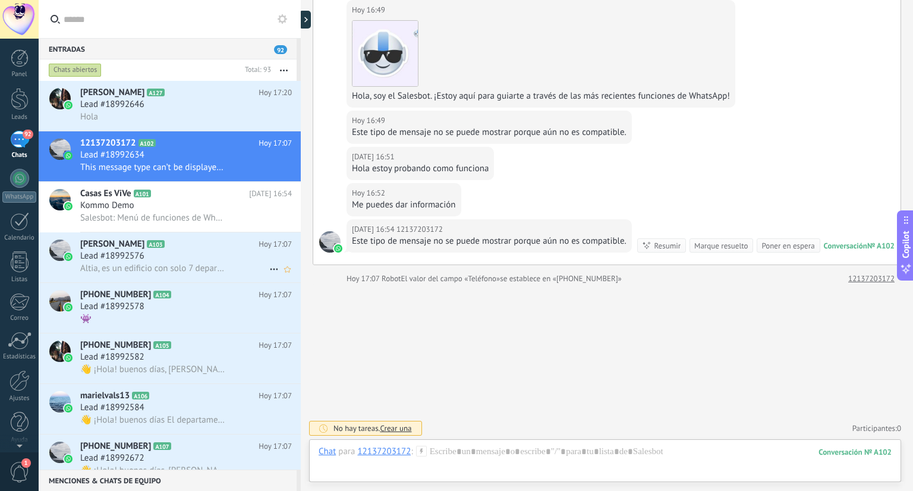
click at [214, 260] on div "Lead #18992576" at bounding box center [186, 256] width 212 height 12
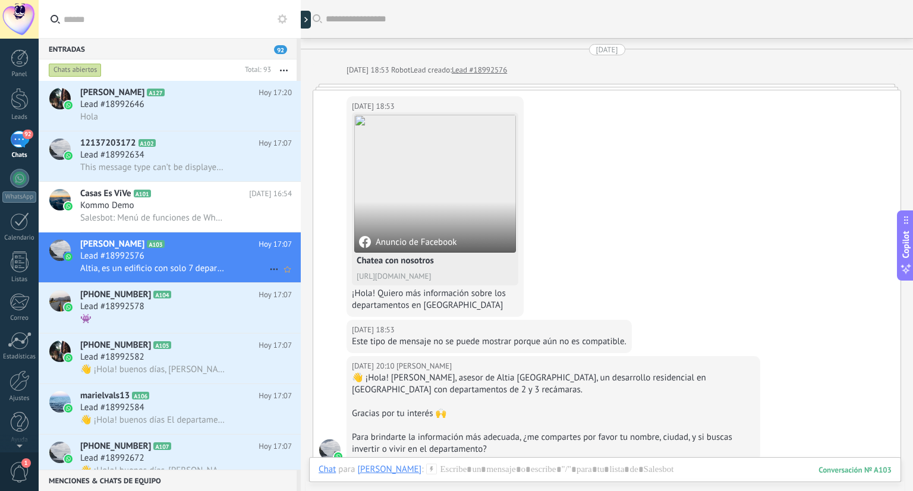
scroll to position [458, 0]
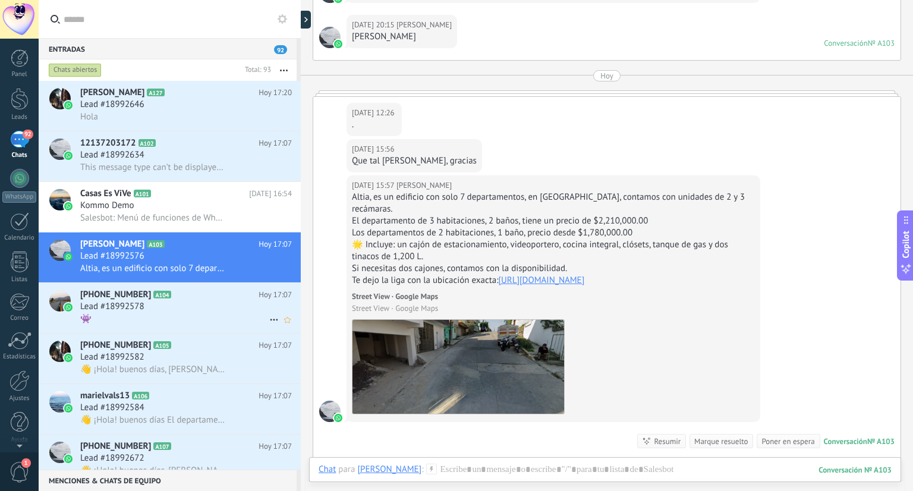
click at [208, 306] on div "Lead #18992578" at bounding box center [186, 307] width 212 height 12
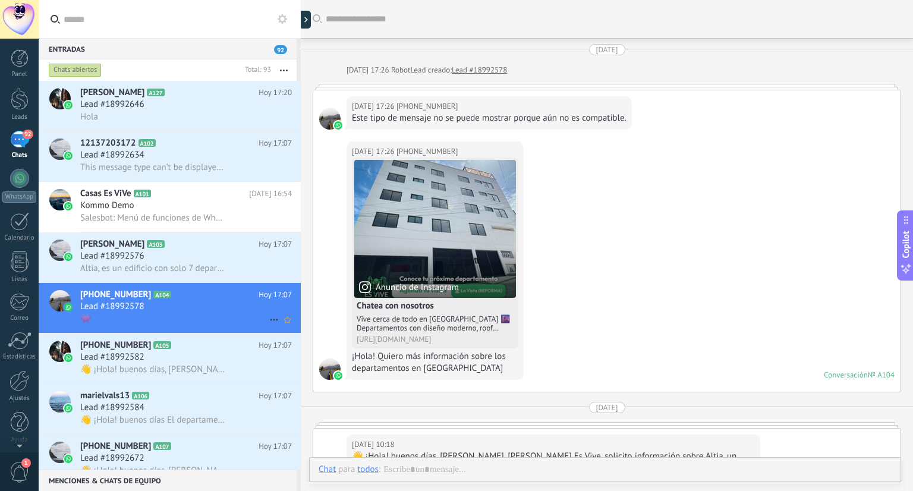
scroll to position [594, 0]
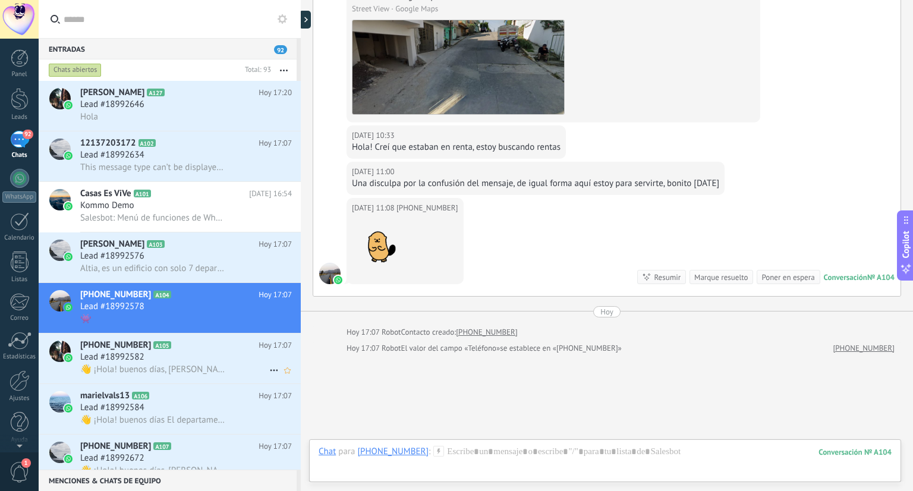
click at [197, 357] on div "Lead #18992582" at bounding box center [186, 357] width 212 height 12
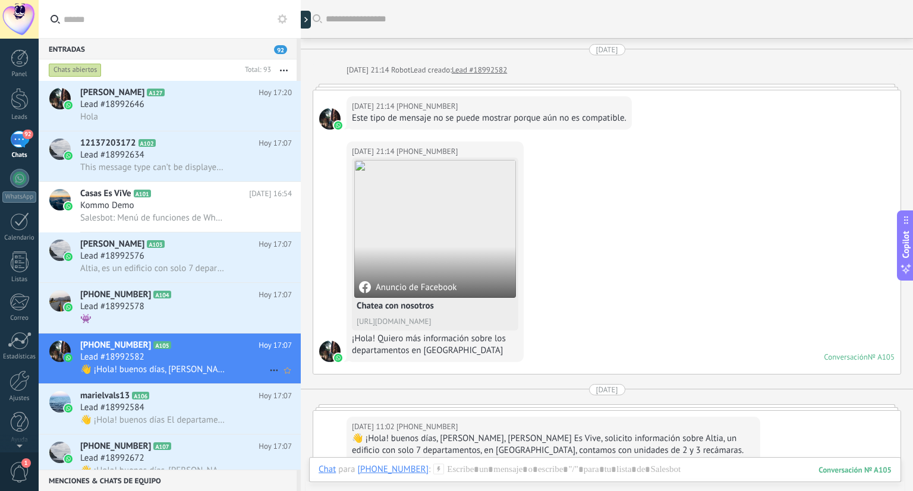
scroll to position [259, 0]
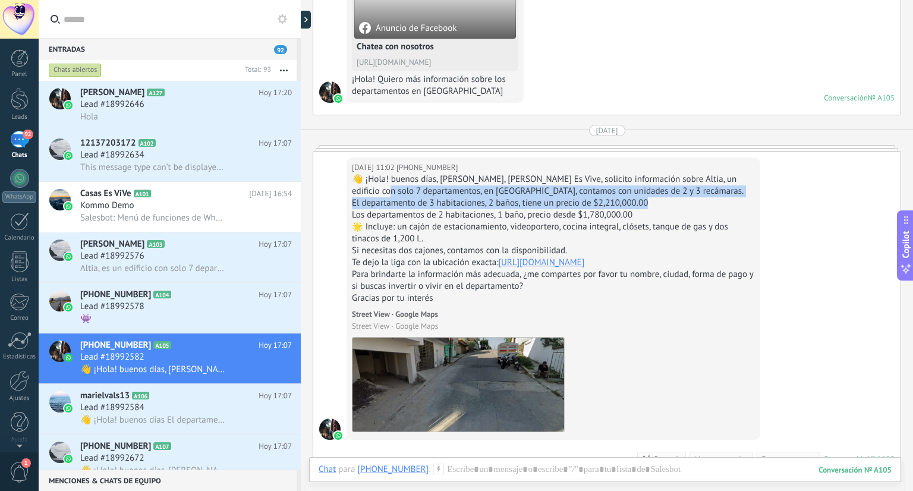
drag, startPoint x: 912, startPoint y: 174, endPoint x: 909, endPoint y: 204, distance: 31.0
click at [909, 204] on div "Buscar Carga más [DATE] [DATE] 21:14 Robot Lead creado: Lead #18992582 [DATE] 2…" at bounding box center [607, 245] width 612 height 491
